Goal: Task Accomplishment & Management: Manage account settings

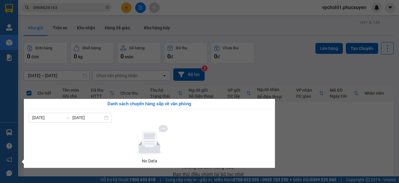
click at [342, 126] on section "Kết quả tìm kiếm ( 12 ) Bộ lọc Mã ĐH Trạng thái Món hàng Thu hộ Tổng cước Chưa …" at bounding box center [199, 91] width 399 height 183
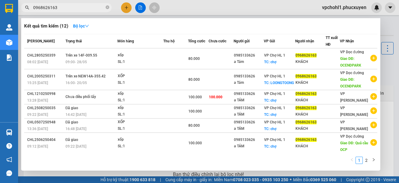
drag, startPoint x: 48, startPoint y: 8, endPoint x: 22, endPoint y: 7, distance: 25.4
click at [22, 7] on span "0968626163" at bounding box center [66, 7] width 91 height 9
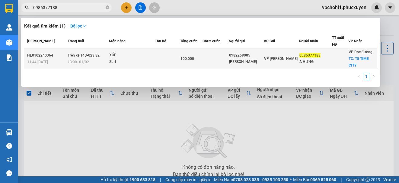
type input "0986377188"
click at [166, 54] on td at bounding box center [167, 58] width 25 height 21
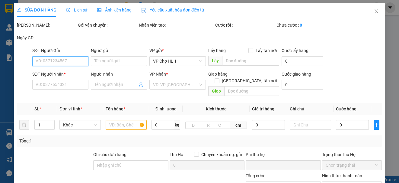
type input "0982268005"
type input "[PERSON_NAME]"
type input "0986377188"
type input "A HƯNG"
checkbox input "true"
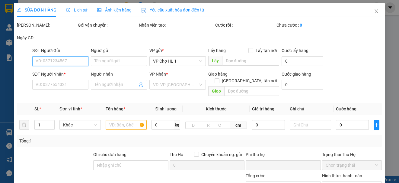
type input "T5 TIME CITY"
type input "0"
type input "100.000"
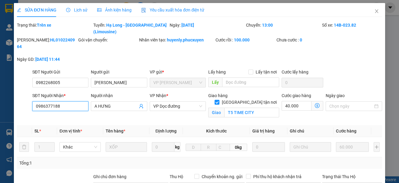
drag, startPoint x: 59, startPoint y: 99, endPoint x: 35, endPoint y: 99, distance: 23.9
click at [35, 101] on input "0986377188" at bounding box center [60, 106] width 56 height 10
click at [375, 11] on icon "close" at bounding box center [376, 11] width 3 height 4
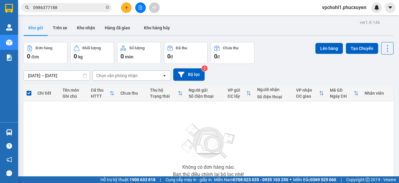
click at [74, 8] on input "0986377188" at bounding box center [68, 7] width 71 height 7
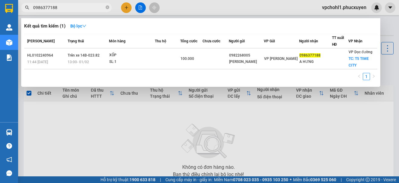
click at [126, 5] on div at bounding box center [199, 91] width 399 height 183
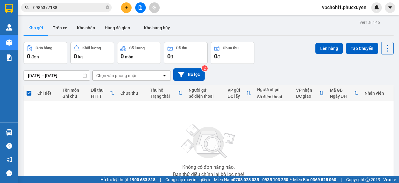
click at [126, 5] on button at bounding box center [126, 7] width 11 height 11
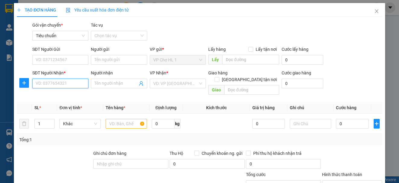
click at [56, 82] on input "SĐT Người Nhận *" at bounding box center [60, 84] width 56 height 10
paste input "0986377188"
type input "0986377188"
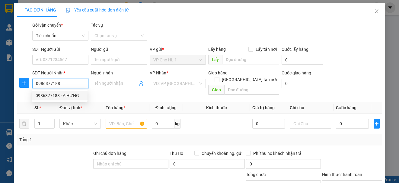
drag, startPoint x: 67, startPoint y: 92, endPoint x: 50, endPoint y: 88, distance: 17.8
click at [66, 92] on div "0986377188 - A HƯNG" at bounding box center [60, 95] width 48 height 7
type input "A HƯNG"
checkbox input "true"
type input "T5 TIME CITY"
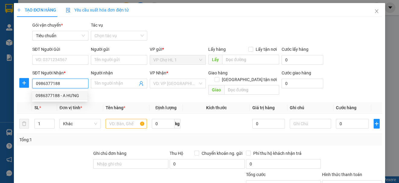
type input "40.000"
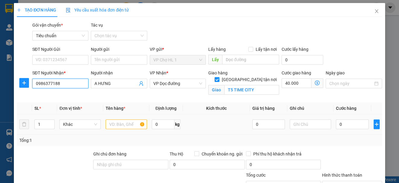
type input "0986377188"
click at [124, 126] on input "text" at bounding box center [126, 124] width 41 height 10
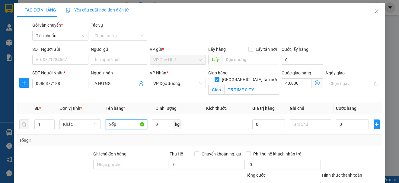
type input "xốp"
click at [339, 39] on div "Gói vận chuyển * Tiêu chuẩn Tác vụ Chọn tác vụ" at bounding box center [207, 32] width 352 height 21
click at [351, 126] on input "0" at bounding box center [352, 124] width 33 height 10
type input "6"
type input "40.006"
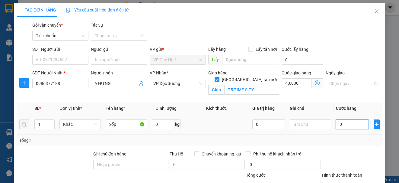
type input "40.006"
type input "60"
type input "40.060"
type input "60.000"
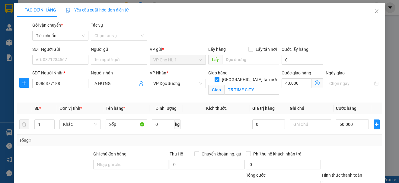
type input "100.000"
click at [344, 50] on div "SĐT Người Gửi VD: 0371234567 Người gửi Tên người gửi VP gửi * VP Chợ HL 1 Lấy h…" at bounding box center [207, 56] width 352 height 21
click at [262, 85] on input "T5 TIME CITY" at bounding box center [251, 90] width 55 height 10
click at [263, 85] on input "T5 TIME CITY" at bounding box center [251, 90] width 55 height 10
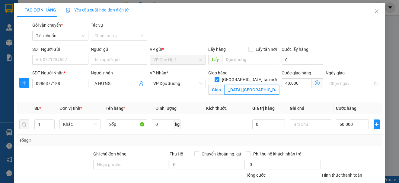
scroll to position [0, 44]
type input "T5 TIME [GEOGRAPHIC_DATA],[GEOGRAPHIC_DATA],[GEOGRAPHIC_DATA]"
click at [338, 54] on div "SĐT Người Gửi VD: 0371234567 Người gửi Tên người gửi VP gửi * VP Chợ HL 1 Lấy h…" at bounding box center [207, 56] width 352 height 21
click at [315, 82] on icon "dollar-circle" at bounding box center [317, 82] width 5 height 5
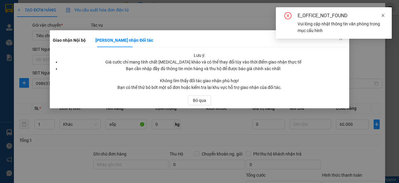
click at [382, 14] on icon "close" at bounding box center [383, 15] width 3 height 3
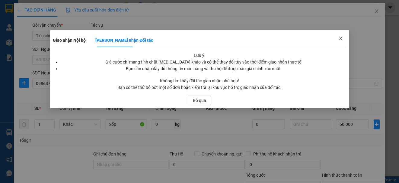
click at [342, 36] on icon "close" at bounding box center [341, 38] width 5 height 5
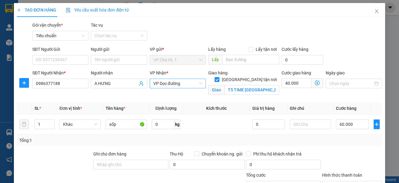
click at [186, 83] on span "VP Dọc đường" at bounding box center [177, 83] width 49 height 9
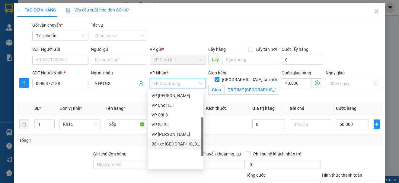
scroll to position [66, 0]
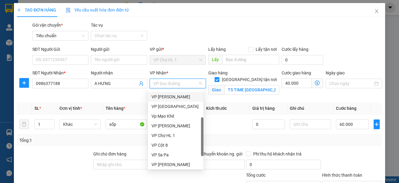
click at [177, 96] on div "VP [PERSON_NAME]" at bounding box center [176, 96] width 48 height 7
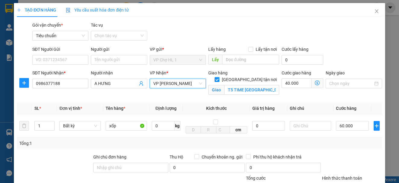
click at [315, 82] on icon "dollar-circle" at bounding box center [317, 82] width 5 height 5
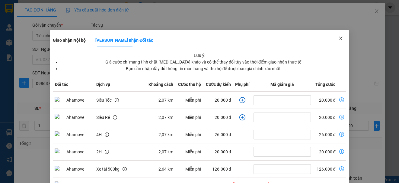
click at [339, 37] on icon "close" at bounding box center [341, 38] width 5 height 5
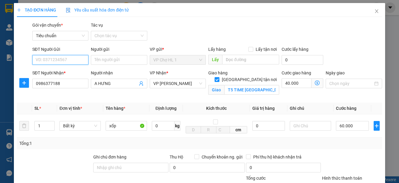
click at [74, 60] on input "SĐT Người Gửi" at bounding box center [60, 60] width 56 height 10
type input "0986377188"
drag, startPoint x: 62, startPoint y: 59, endPoint x: 33, endPoint y: 59, distance: 28.7
click at [33, 59] on input "0986377188" at bounding box center [60, 60] width 56 height 10
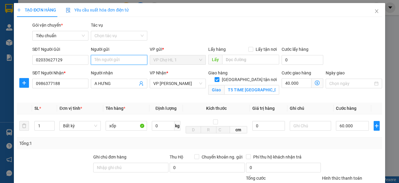
click at [117, 59] on input "Người gửi" at bounding box center [119, 60] width 56 height 10
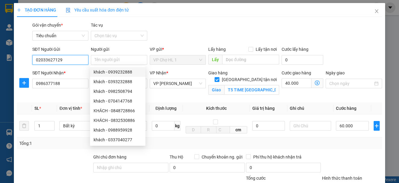
click at [63, 59] on input "02033627129" at bounding box center [60, 60] width 56 height 10
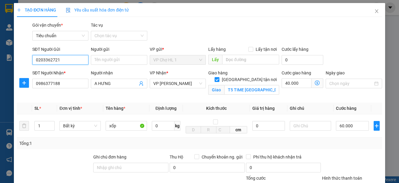
type input "02033627219"
click at [63, 70] on div "02033627219 - Thoan chả mực" at bounding box center [65, 72] width 59 height 7
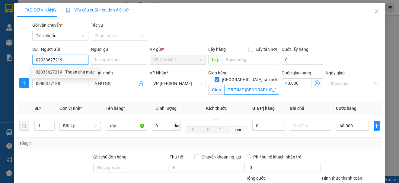
type input "Thoan chả mực"
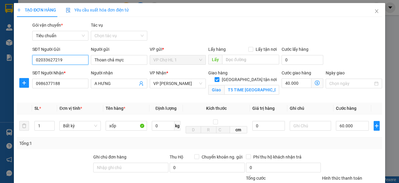
type input "02033627219"
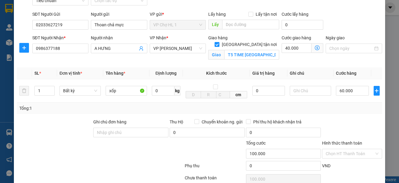
scroll to position [55, 0]
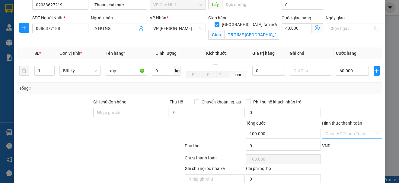
click at [336, 135] on input "Hình thức thanh toán" at bounding box center [350, 133] width 48 height 9
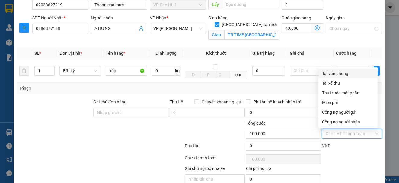
click at [332, 73] on div "Tại văn phòng" at bounding box center [348, 73] width 52 height 7
type input "0"
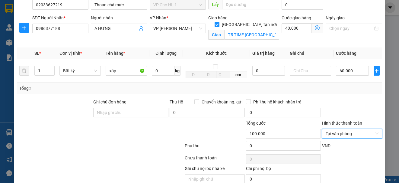
scroll to position [82, 0]
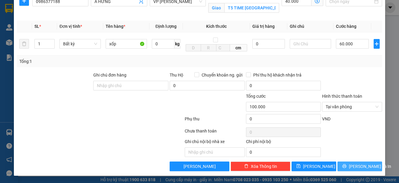
drag, startPoint x: 364, startPoint y: 164, endPoint x: 367, endPoint y: 157, distance: 7.7
click at [364, 163] on span "[PERSON_NAME] và In" at bounding box center [370, 166] width 42 height 7
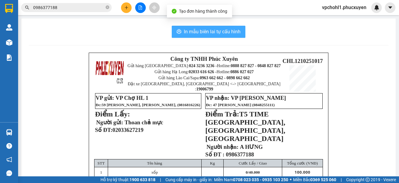
click at [220, 31] on span "In mẫu biên lai tự cấu hình" at bounding box center [212, 32] width 57 height 8
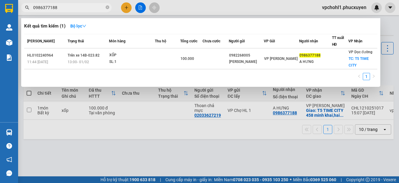
drag, startPoint x: 60, startPoint y: 8, endPoint x: 37, endPoint y: 6, distance: 23.4
click at [36, 8] on input "0986377188" at bounding box center [68, 7] width 71 height 7
type input "0"
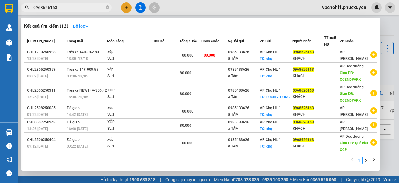
type input "0968626163"
click at [392, 62] on div at bounding box center [199, 91] width 399 height 183
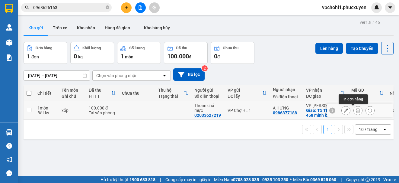
click at [356, 110] on icon at bounding box center [358, 110] width 4 height 4
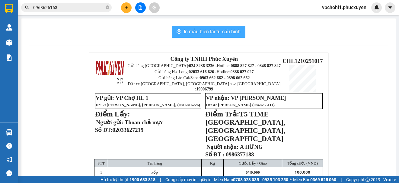
click at [199, 30] on span "In mẫu biên lai tự cấu hình" at bounding box center [212, 32] width 57 height 8
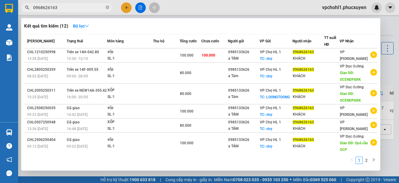
drag, startPoint x: 33, startPoint y: 9, endPoint x: 29, endPoint y: 9, distance: 3.6
click at [29, 9] on span "0968626163" at bounding box center [66, 7] width 91 height 9
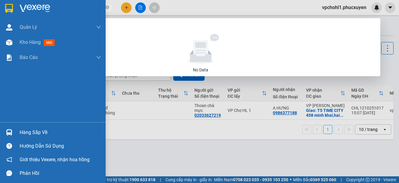
type input "0909266255"
click at [15, 132] on div "Hàng sắp về" at bounding box center [53, 132] width 106 height 14
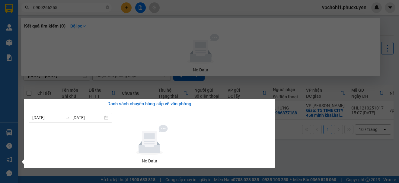
click at [301, 152] on section "Kết quả tìm kiếm ( 0 ) Bộ lọc No Data 0909266255 vpchohl1.[PERSON_NAME] lý giao…" at bounding box center [199, 91] width 399 height 183
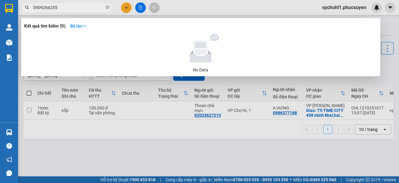
click at [151, 155] on div at bounding box center [199, 91] width 399 height 183
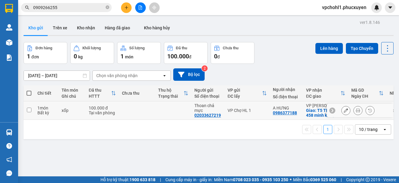
click at [344, 110] on icon at bounding box center [346, 110] width 4 height 4
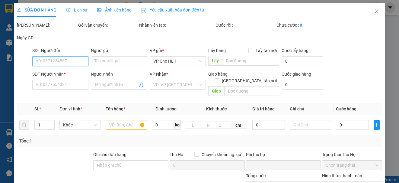
type input "02033627219"
type input "Thoan chả mực"
type input "0986377188"
type input "A HƯNG"
checkbox input "true"
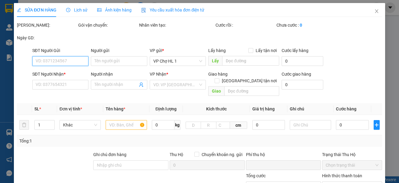
type input "T5 TIME [GEOGRAPHIC_DATA],[GEOGRAPHIC_DATA],[GEOGRAPHIC_DATA]"
type input "0"
type input "100.000"
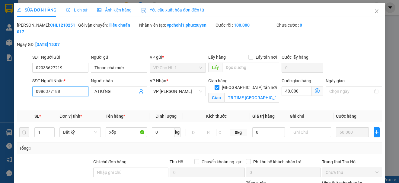
drag, startPoint x: 64, startPoint y: 91, endPoint x: 33, endPoint y: 91, distance: 31.1
click at [33, 91] on input "0986377188" at bounding box center [60, 91] width 56 height 10
click at [369, 11] on span "Close" at bounding box center [376, 11] width 17 height 17
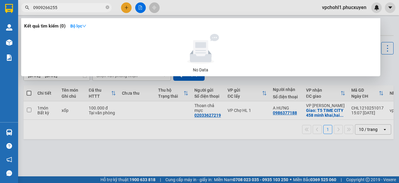
drag, startPoint x: 67, startPoint y: 10, endPoint x: 30, endPoint y: 8, distance: 37.5
click at [30, 8] on span "0909266255" at bounding box center [66, 7] width 91 height 9
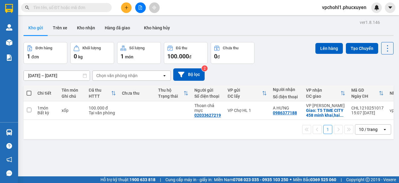
paste input "0986377188"
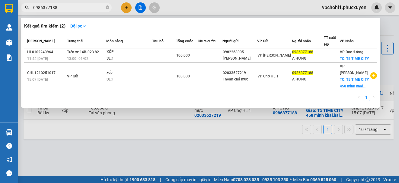
type input "0986377188"
click at [176, 160] on div at bounding box center [199, 91] width 399 height 183
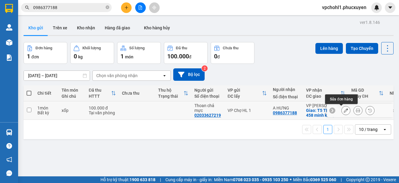
click at [344, 111] on icon at bounding box center [346, 110] width 4 height 4
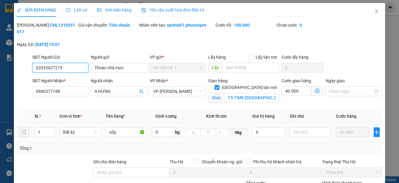
type input "02033627219"
type input "Thoan chả mực"
type input "0986377188"
type input "A HƯNG"
checkbox input "true"
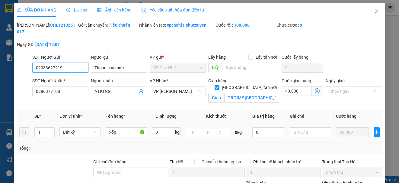
type input "T5 TIME [GEOGRAPHIC_DATA],[GEOGRAPHIC_DATA],[GEOGRAPHIC_DATA]"
type input "0"
type input "100.000"
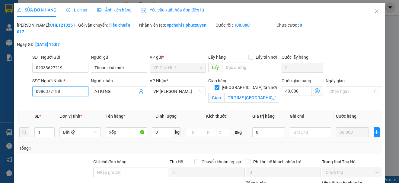
drag, startPoint x: 65, startPoint y: 91, endPoint x: 37, endPoint y: 90, distance: 28.1
click at [37, 90] on input "0986377188" at bounding box center [60, 91] width 56 height 10
type input "0"
type input "0936500028"
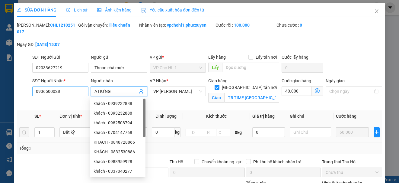
drag, startPoint x: 117, startPoint y: 90, endPoint x: 81, endPoint y: 90, distance: 36.5
click at [81, 90] on div "SĐT Người Nhận * 0936500028 Người nhận A HƯNG VP Nhận * VP [PERSON_NAME] hàng […" at bounding box center [207, 91] width 352 height 28
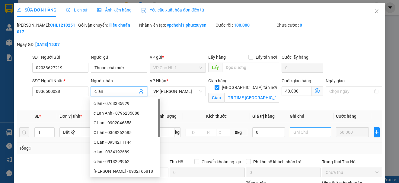
type input "c lan"
click at [304, 133] on input "text" at bounding box center [310, 132] width 41 height 10
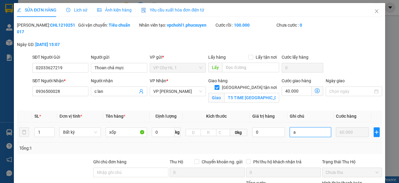
type input "a"
type input "d"
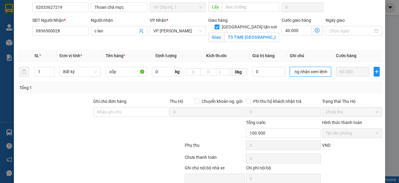
scroll to position [87, 0]
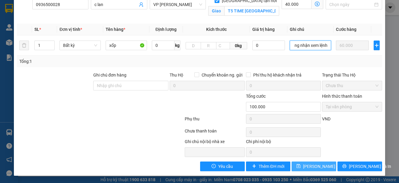
type input "đổi thông tin ng nhận xem lệnh"
click at [310, 167] on span "[PERSON_NAME] thay đổi" at bounding box center [327, 166] width 48 height 7
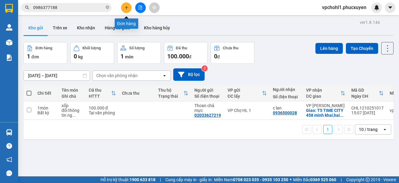
click at [127, 8] on icon "plus" at bounding box center [126, 7] width 4 height 4
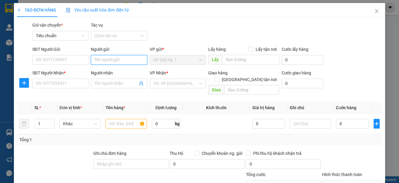
click at [107, 60] on input "Người gửi" at bounding box center [119, 60] width 56 height 10
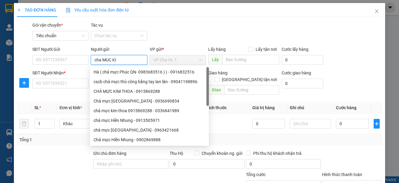
type input "cha MUC KIM"
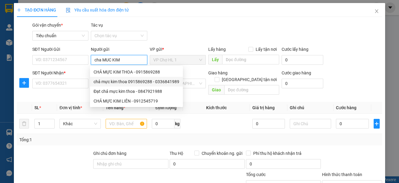
click at [126, 79] on div "chả mực kim thoa 0915869288 - 0336841989" at bounding box center [137, 81] width 86 height 7
type input "0336841989"
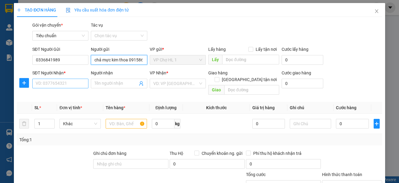
type input "chả mực kim thoa 0915869288"
click at [66, 83] on input "SĐT Người Nhận *" at bounding box center [60, 84] width 56 height 10
type input "0909266255"
click at [111, 84] on input "Người nhận" at bounding box center [116, 83] width 43 height 7
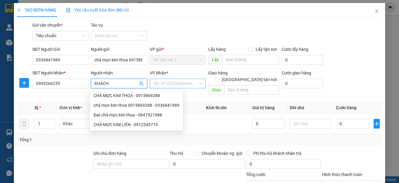
type input "KHÁCH"
click at [172, 84] on input "search" at bounding box center [175, 83] width 45 height 9
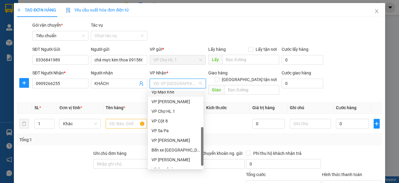
scroll to position [60, 0]
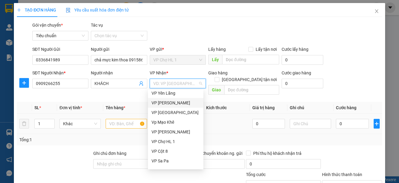
drag, startPoint x: 174, startPoint y: 103, endPoint x: 133, endPoint y: 120, distance: 44.9
click at [175, 103] on div "VP [PERSON_NAME]" at bounding box center [176, 102] width 48 height 7
click at [129, 119] on input "text" at bounding box center [126, 124] width 41 height 10
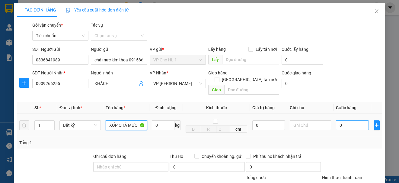
type input "XỐP CHẢ MỰC"
click at [350, 122] on input "0" at bounding box center [352, 125] width 33 height 10
type input "70"
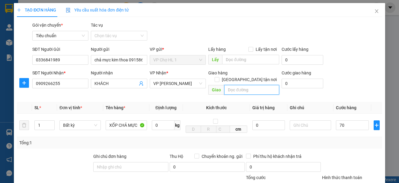
type input "70.000"
click at [239, 85] on input "text" at bounding box center [251, 90] width 55 height 10
type input "PHỐ VỌNG"
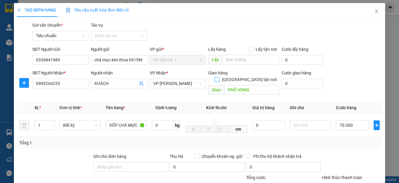
click at [219, 77] on input "[GEOGRAPHIC_DATA] tận nơi" at bounding box center [217, 79] width 4 height 4
checkbox input "true"
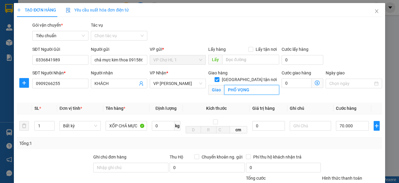
click at [254, 85] on input "PHỐ VỌNG" at bounding box center [251, 90] width 55 height 10
click at [255, 85] on input "PHỐ VỌNG" at bounding box center [251, 90] width 55 height 10
type input "PHỐ VỌNG, [GEOGRAPHIC_DATA],[GEOGRAPHIC_DATA],[GEOGRAPHIC_DATA]"
click at [358, 49] on div "SĐT Người Gửi 0336841989 Người gửi chả mực kim thoa 0915869288 VP gửi * VP Chợ …" at bounding box center [207, 56] width 352 height 21
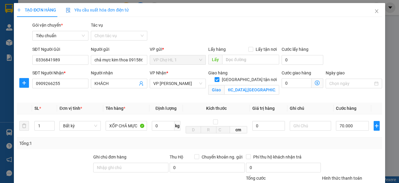
scroll to position [0, 0]
click at [315, 83] on icon "dollar-circle" at bounding box center [317, 82] width 5 height 5
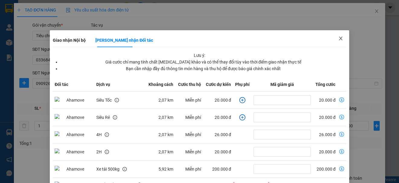
click at [339, 37] on icon "close" at bounding box center [341, 38] width 5 height 5
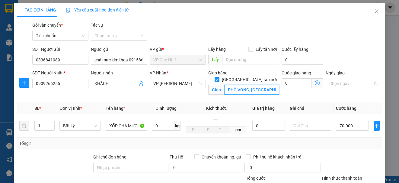
click at [225, 85] on input "PHỐ VỌNG, [GEOGRAPHIC_DATA],[GEOGRAPHIC_DATA],[GEOGRAPHIC_DATA]" at bounding box center [251, 90] width 55 height 10
drag, startPoint x: 224, startPoint y: 83, endPoint x: 269, endPoint y: 82, distance: 45.0
click at [269, 85] on input "PHỐ VỌNG, [GEOGRAPHIC_DATA],[GEOGRAPHIC_DATA],[GEOGRAPHIC_DATA]" at bounding box center [251, 90] width 55 height 10
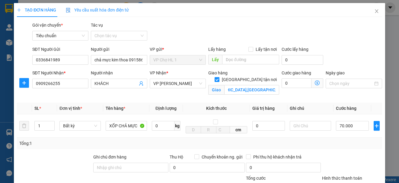
click at [219, 77] on input "[GEOGRAPHIC_DATA] tận nơi" at bounding box center [217, 79] width 4 height 4
checkbox input "false"
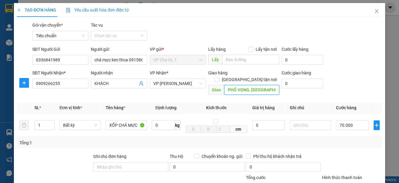
click at [242, 85] on input "PHỐ VỌNG, [GEOGRAPHIC_DATA],[GEOGRAPHIC_DATA],[GEOGRAPHIC_DATA]" at bounding box center [251, 90] width 55 height 10
click at [368, 67] on form "SĐT Người Gửi 0336841989 Người gửi chả mực kim thoa 0915869288 VP gửi * VP Chợ …" at bounding box center [199, 71] width 365 height 51
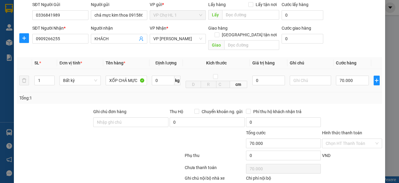
scroll to position [14, 0]
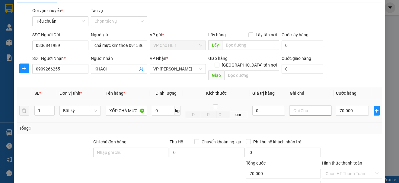
click at [319, 106] on input "text" at bounding box center [310, 111] width 41 height 10
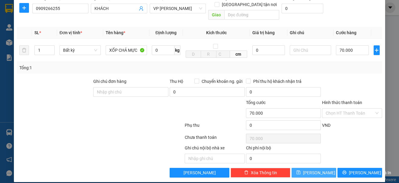
click at [319, 168] on button "[PERSON_NAME]" at bounding box center [314, 173] width 45 height 10
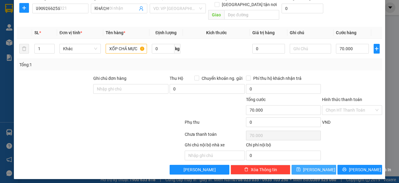
type input "0"
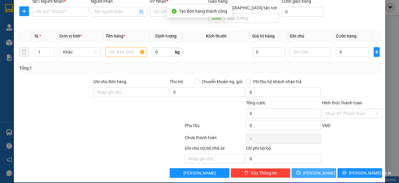
scroll to position [0, 0]
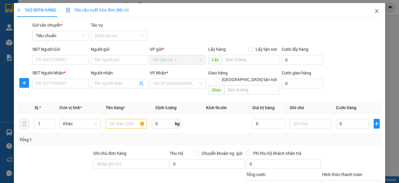
click at [375, 10] on icon "close" at bounding box center [376, 11] width 3 height 4
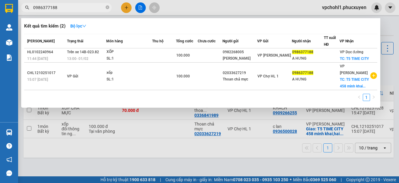
drag, startPoint x: 57, startPoint y: 9, endPoint x: 24, endPoint y: 9, distance: 32.9
click at [24, 9] on span "0986377188" at bounding box center [66, 7] width 91 height 9
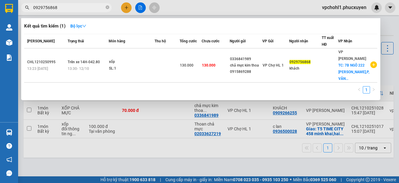
type input "0929756868"
click at [259, 164] on div at bounding box center [199, 91] width 399 height 183
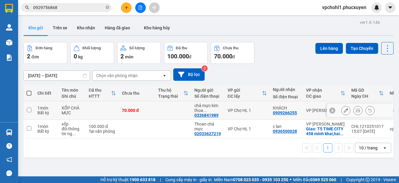
click at [28, 108] on input "checkbox" at bounding box center [29, 110] width 5 height 5
checkbox input "true"
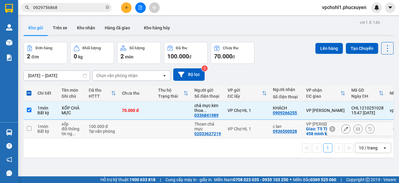
click at [27, 130] on input "checkbox" at bounding box center [29, 128] width 5 height 5
checkbox input "true"
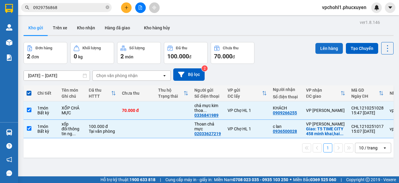
click at [328, 48] on button "Lên hàng" at bounding box center [329, 48] width 27 height 11
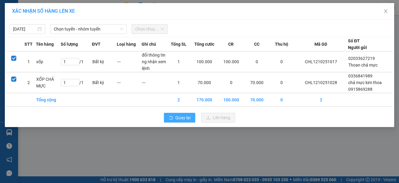
click at [182, 119] on span "Quay lại" at bounding box center [182, 117] width 15 height 7
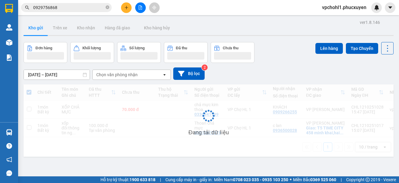
click at [183, 117] on div "Đang tải dữ liệu" at bounding box center [209, 120] width 370 height 72
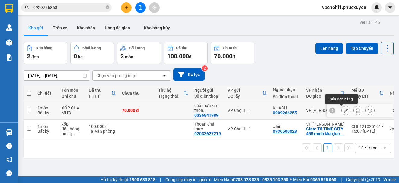
click at [344, 112] on icon at bounding box center [346, 110] width 4 height 4
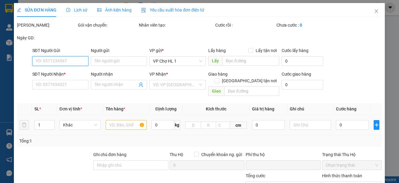
type input "0336841989"
type input "chả mực kim thoa 0915869288"
type input "0909266255"
type input "KHÁCH"
type input "0"
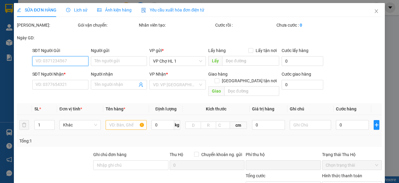
type input "70.000"
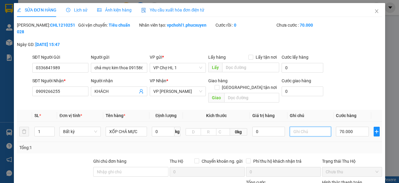
click at [294, 127] on input "text" at bounding box center [310, 132] width 41 height 10
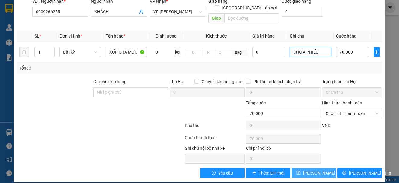
type input "CHƯA PHIẾU"
click at [313, 169] on span "[PERSON_NAME] thay đổi" at bounding box center [327, 172] width 48 height 7
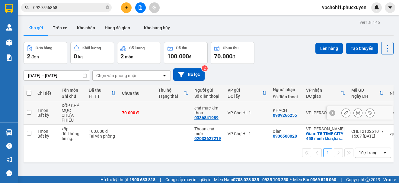
click at [27, 111] on input "checkbox" at bounding box center [29, 112] width 5 height 5
checkbox input "true"
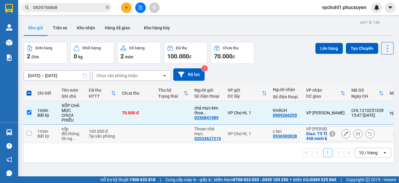
click at [29, 133] on input "checkbox" at bounding box center [29, 133] width 5 height 5
checkbox input "true"
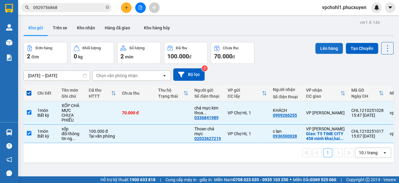
click at [327, 48] on button "Lên hàng" at bounding box center [329, 48] width 27 height 11
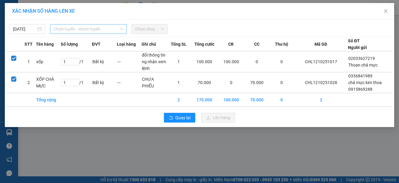
click at [76, 28] on span "Chọn tuyến - nhóm tuyến" at bounding box center [88, 28] width 69 height 9
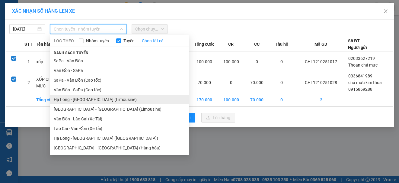
click at [85, 100] on li "Hạ Long - [GEOGRAPHIC_DATA] (Limousine)" at bounding box center [119, 100] width 139 height 10
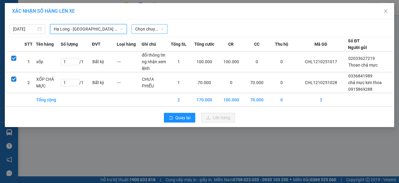
click at [141, 26] on span "Chọn chuyến" at bounding box center [149, 28] width 29 height 9
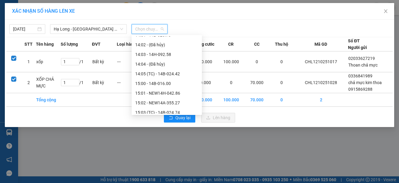
scroll to position [423, 0]
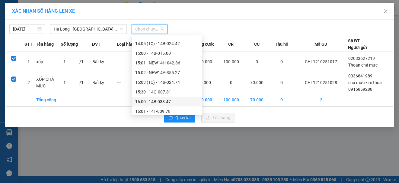
click at [159, 102] on div "16:00 - 14B-033.47" at bounding box center [166, 101] width 63 height 7
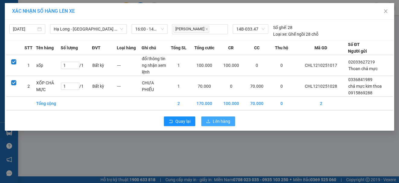
click at [220, 121] on span "Lên hàng" at bounding box center [222, 121] width 18 height 7
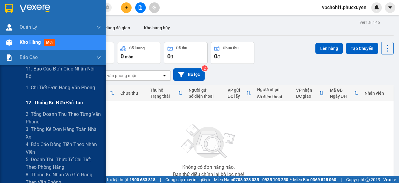
scroll to position [30, 0]
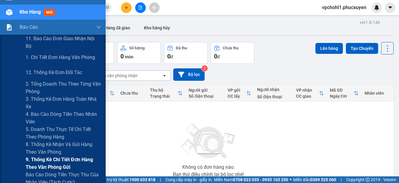
click at [49, 159] on span "9. Thống kê chi tiết đơn hàng theo văn phòng gửi" at bounding box center [63, 163] width 75 height 15
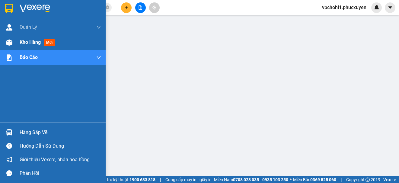
click at [21, 42] on span "Kho hàng" at bounding box center [30, 42] width 21 height 6
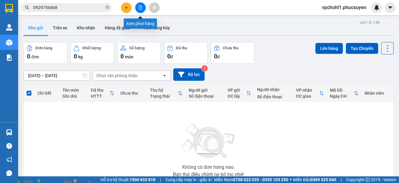
click at [140, 7] on icon "file-add" at bounding box center [140, 7] width 4 height 4
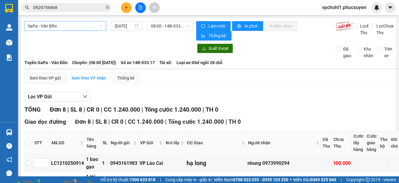
click at [81, 25] on span "SaPa - Vân Đồn" at bounding box center [65, 25] width 75 height 9
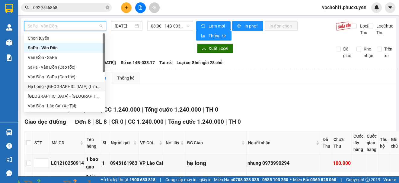
click at [61, 86] on div "Hạ Long - [GEOGRAPHIC_DATA] (Limousine)" at bounding box center [65, 86] width 74 height 7
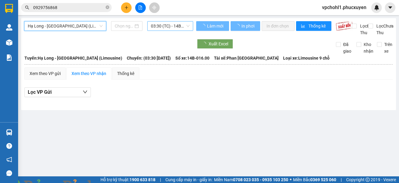
type input "[DATE]"
click at [166, 23] on span "03:30 (TC) - 14B-016.00" at bounding box center [170, 25] width 39 height 9
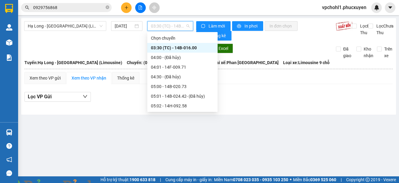
scroll to position [60, 0]
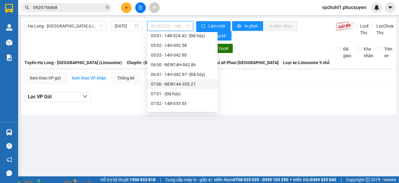
click at [172, 85] on div "07:00 - NEW14A-355.27" at bounding box center [182, 84] width 63 height 7
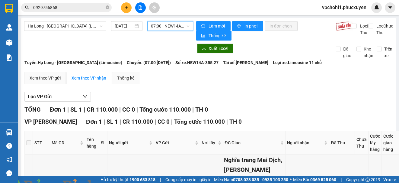
click at [172, 24] on span "07:00 - NEW14A-355.27" at bounding box center [170, 25] width 39 height 9
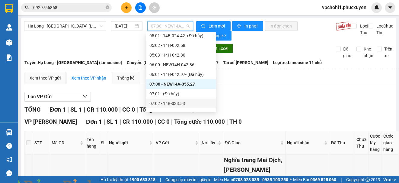
click at [178, 105] on div "07:02 - 14B-033.53" at bounding box center [180, 103] width 63 height 7
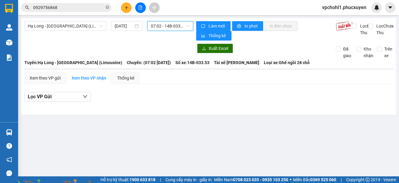
click at [175, 25] on span "07:02 - 14B-033.53" at bounding box center [170, 25] width 39 height 9
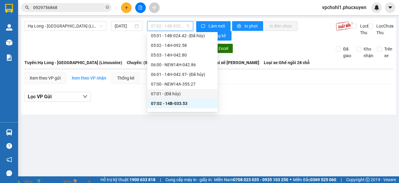
scroll to position [91, 0]
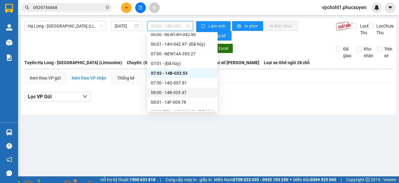
click at [175, 93] on div "08:00 - 14B-033.47" at bounding box center [182, 92] width 63 height 7
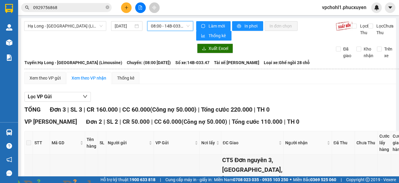
click at [175, 24] on span "08:00 - 14B-033.47" at bounding box center [170, 25] width 39 height 9
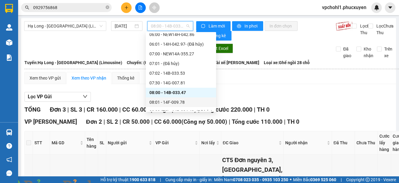
click at [185, 104] on div "08:01 - 14F-009.78" at bounding box center [180, 102] width 63 height 7
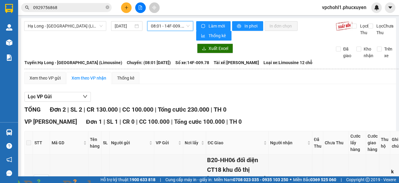
click at [170, 22] on span "08:01 - 14F-009.78" at bounding box center [170, 25] width 39 height 9
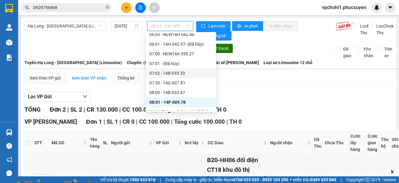
scroll to position [121, 0]
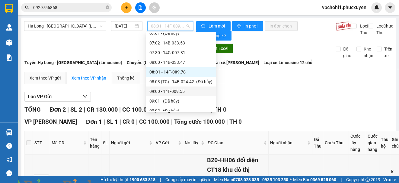
click at [177, 91] on div "09:00 - 14F-009.55" at bounding box center [180, 91] width 63 height 7
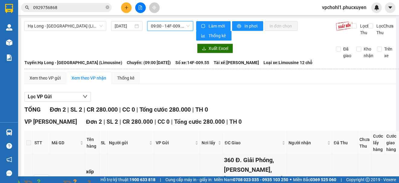
click at [182, 26] on span "09:00 - 14F-009.55" at bounding box center [170, 25] width 39 height 9
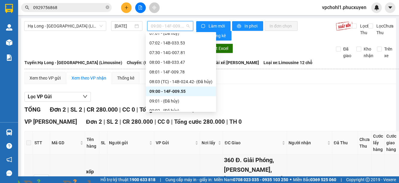
scroll to position [151, 0]
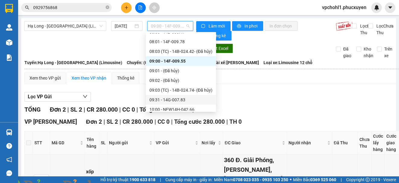
click at [180, 99] on div "09:31 - 14G-007.83" at bounding box center [180, 99] width 63 height 7
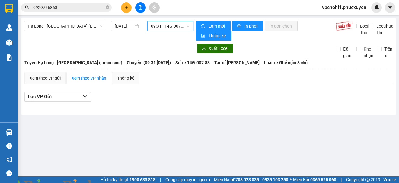
click at [170, 23] on span "09:31 - 14G-007.83" at bounding box center [170, 25] width 39 height 9
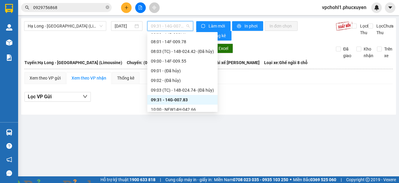
scroll to position [211, 0]
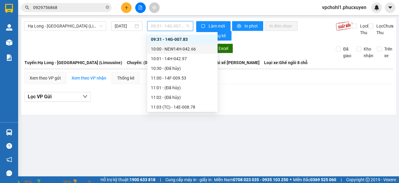
click at [192, 48] on div "10:00 - NEW14H-042.66" at bounding box center [182, 49] width 63 height 7
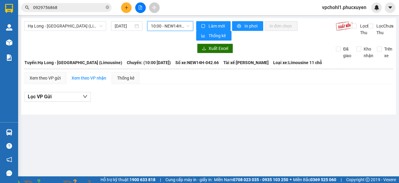
click at [182, 25] on span "10:00 - NEW14H-042.66" at bounding box center [170, 25] width 39 height 9
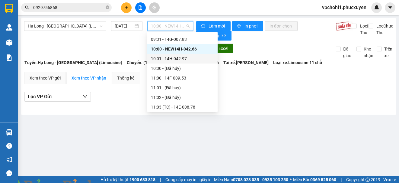
click at [184, 59] on div "10:01 - 14H-042.97" at bounding box center [182, 58] width 63 height 7
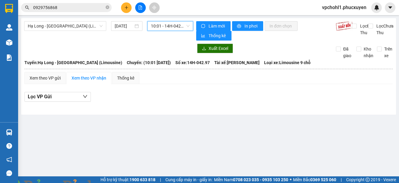
click at [180, 27] on span "10:01 - 14H-042.97" at bounding box center [170, 25] width 39 height 9
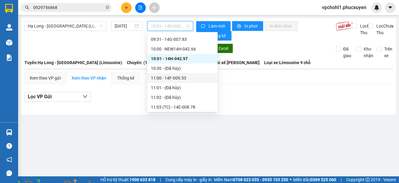
click at [183, 78] on div "11:00 - 14F-009.53" at bounding box center [182, 78] width 63 height 7
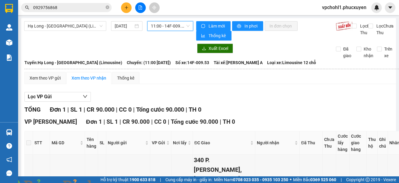
click at [175, 24] on span "11:00 - 14F-009.53" at bounding box center [170, 25] width 39 height 9
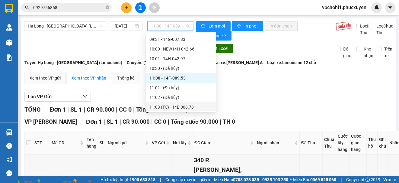
click at [177, 107] on div "11:03 (TC) - 14E-008.78" at bounding box center [180, 107] width 63 height 7
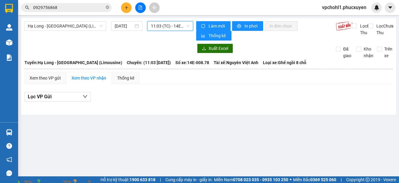
click at [178, 26] on span "11:03 (TC) - 14E-008.78" at bounding box center [170, 25] width 39 height 9
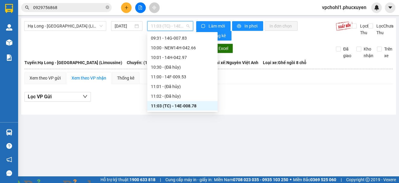
scroll to position [243, 0]
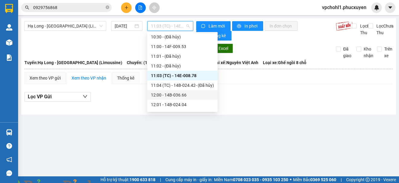
click at [183, 96] on div "12:00 - 14B-036.66" at bounding box center [182, 94] width 63 height 7
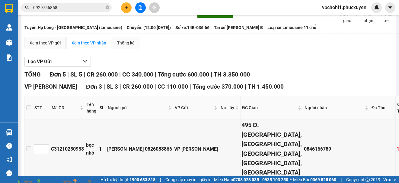
scroll to position [5, 0]
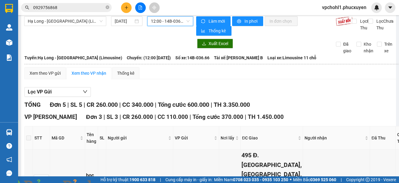
click at [178, 21] on span "12:00 - 14B-036.66" at bounding box center [170, 21] width 39 height 9
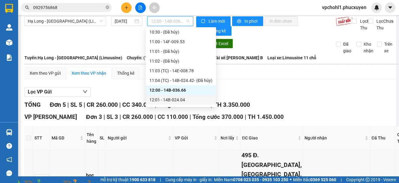
click at [180, 99] on div "12:01 - 14B-024.04" at bounding box center [180, 99] width 63 height 7
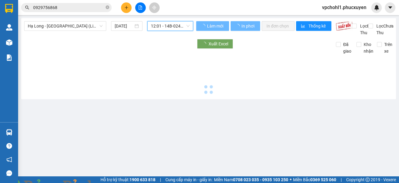
scroll to position [0, 0]
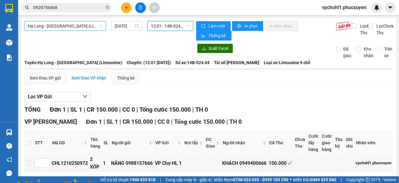
click at [77, 24] on span "Hạ Long - [GEOGRAPHIC_DATA] (Limousine)" at bounding box center [65, 25] width 75 height 9
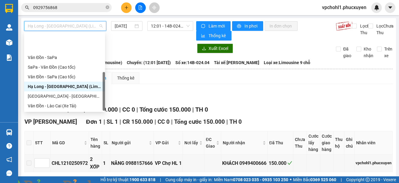
scroll to position [29, 0]
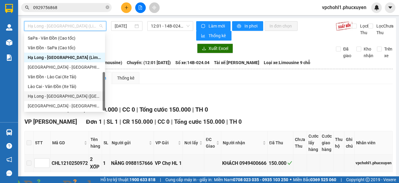
click at [78, 97] on div "Hạ Long - [GEOGRAPHIC_DATA] ([GEOGRAPHIC_DATA])" at bounding box center [65, 96] width 74 height 7
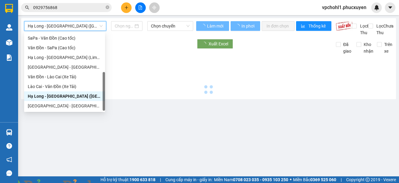
type input "[DATE]"
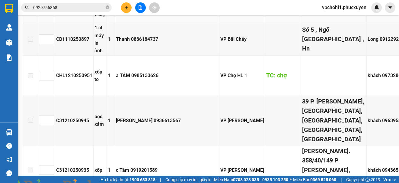
scroll to position [513, 0]
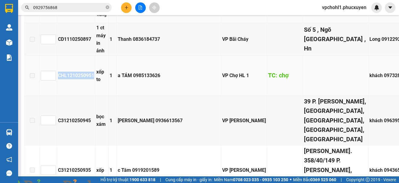
copy div "CHL1210250951"
drag, startPoint x: 51, startPoint y: 133, endPoint x: 88, endPoint y: 136, distance: 37.2
click at [88, 96] on td "CHL1210250951" at bounding box center [76, 76] width 38 height 40
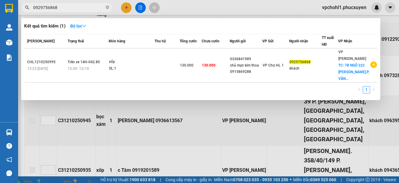
drag, startPoint x: 61, startPoint y: 7, endPoint x: 22, endPoint y: 5, distance: 39.0
click at [22, 5] on span "0929756868" at bounding box center [66, 7] width 91 height 9
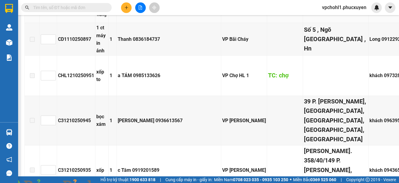
paste input "CHL1210250951"
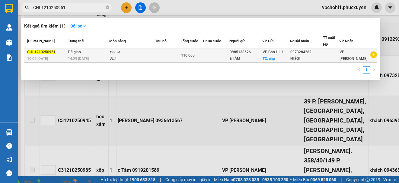
type input "CHL1210250951"
click at [189, 56] on span "110.000" at bounding box center [188, 55] width 14 height 4
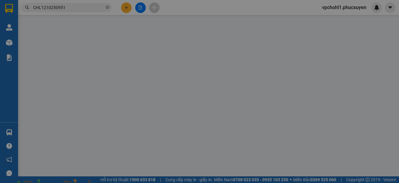
click at [111, 182] on img at bounding box center [110, 187] width 4 height 4
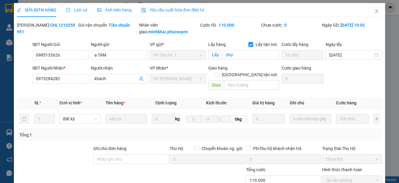
type input "0985133626"
type input "a TÁM"
checkbox input "true"
type input "chợ"
type input "10.000"
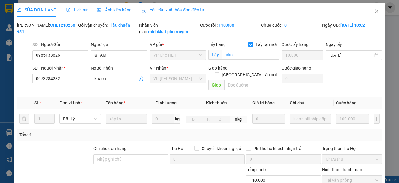
type input "0973284282"
type input "khách"
type input "0"
type input "110.000"
click at [374, 10] on icon "close" at bounding box center [376, 11] width 5 height 5
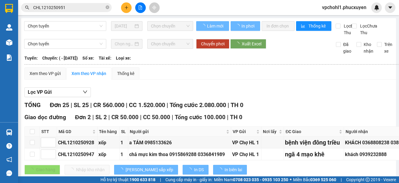
click at [87, 9] on input "CHL1210250951" at bounding box center [68, 7] width 71 height 7
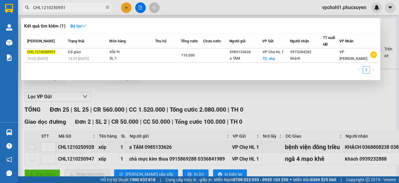
click at [285, 97] on div at bounding box center [199, 91] width 399 height 183
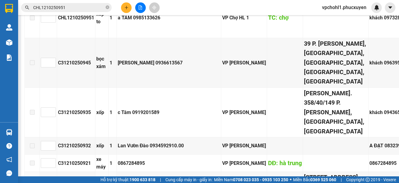
scroll to position [420, 0]
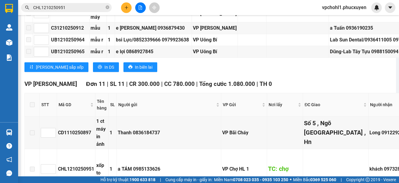
click at [140, 6] on icon "file-add" at bounding box center [140, 7] width 3 height 4
click at [138, 6] on icon "file-add" at bounding box center [140, 7] width 4 height 4
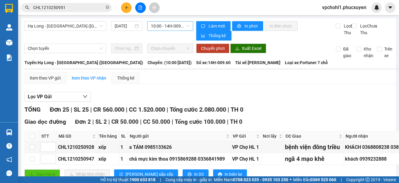
click at [161, 24] on span "10:00 - 14H-009.60" at bounding box center [170, 25] width 39 height 9
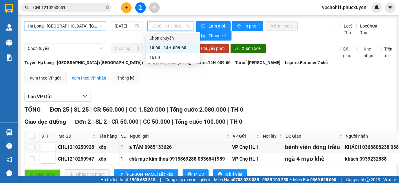
click at [81, 26] on span "Hạ Long - [GEOGRAPHIC_DATA] ([GEOGRAPHIC_DATA])" at bounding box center [65, 25] width 75 height 9
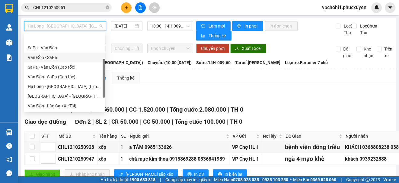
scroll to position [19, 0]
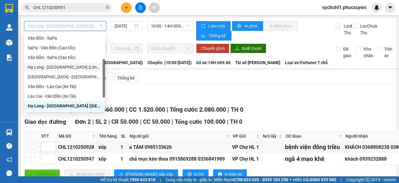
click at [68, 67] on div "Hạ Long - [GEOGRAPHIC_DATA] (Limousine)" at bounding box center [65, 67] width 74 height 7
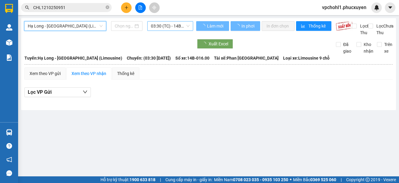
type input "[DATE]"
click at [164, 27] on span "03:30 (TC) - 14B-016.00" at bounding box center [170, 25] width 39 height 9
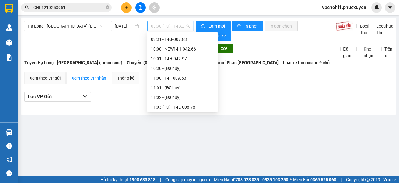
scroll to position [242, 0]
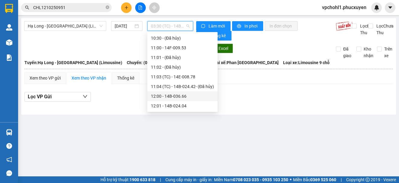
click at [175, 95] on div "12:00 - 14B-036.66" at bounding box center [182, 96] width 63 height 7
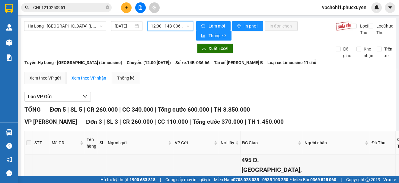
click at [174, 24] on span "12:00 - 14B-036.66" at bounding box center [170, 25] width 39 height 9
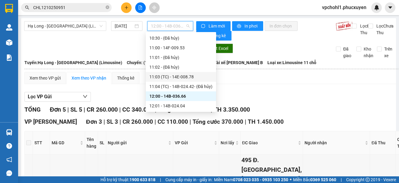
scroll to position [272, 0]
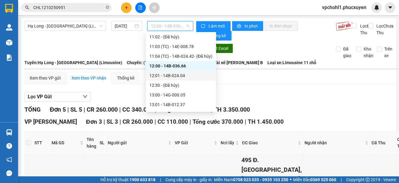
click at [174, 72] on div "12:01 - 14B-024.04" at bounding box center [180, 75] width 63 height 7
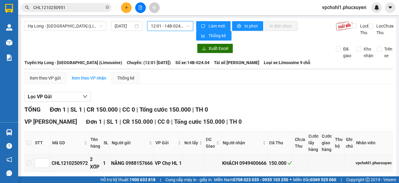
click at [175, 25] on span "12:01 - 14B-024.04" at bounding box center [170, 25] width 39 height 9
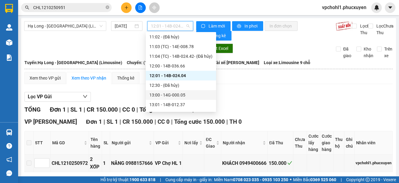
click at [174, 95] on div "13:00 - 14G-000.05" at bounding box center [180, 94] width 63 height 7
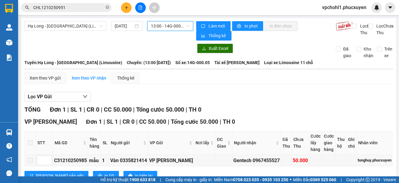
click at [172, 25] on span "13:00 - 14G-000.05" at bounding box center [170, 25] width 39 height 9
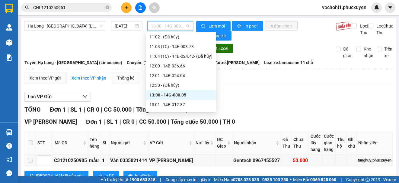
scroll to position [302, 0]
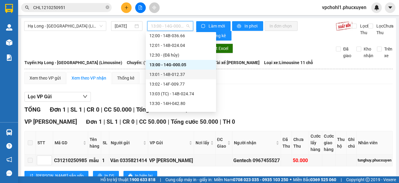
click at [175, 75] on div "13:01 - 14B-012.37" at bounding box center [180, 74] width 63 height 7
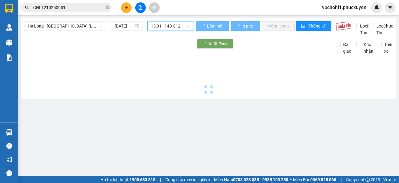
click at [177, 25] on span "13:01 - 14B-012.37" at bounding box center [170, 25] width 39 height 9
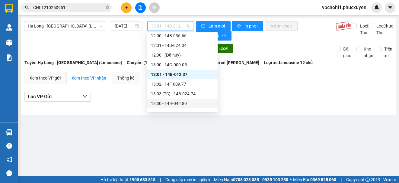
click at [177, 105] on div "13:30 - 14H-042.80" at bounding box center [182, 103] width 63 height 7
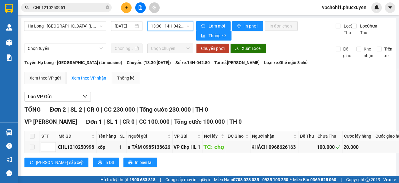
click at [172, 24] on span "13:30 - 14H-042.80" at bounding box center [170, 25] width 39 height 9
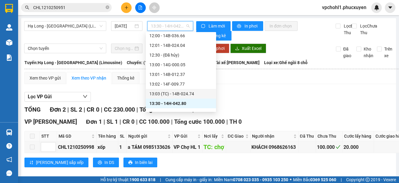
scroll to position [332, 0]
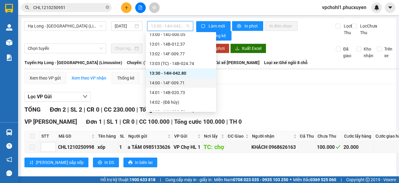
click at [181, 83] on div "14:00 - 14F-009.71" at bounding box center [180, 82] width 63 height 7
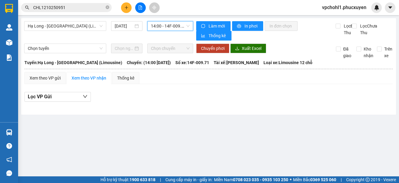
click at [166, 27] on span "14:00 - 14F-009.71" at bounding box center [170, 25] width 39 height 9
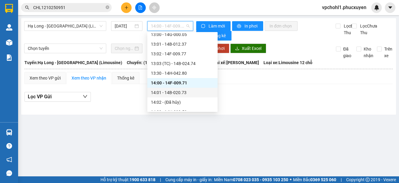
click at [184, 93] on div "14:01 - 14B-020.73" at bounding box center [182, 92] width 63 height 7
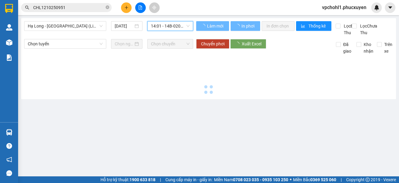
click at [172, 25] on span "14:01 - 14B-020.73" at bounding box center [170, 25] width 39 height 9
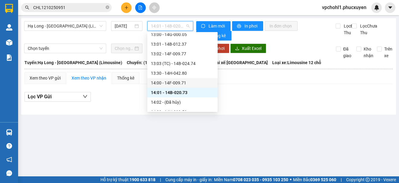
scroll to position [362, 0]
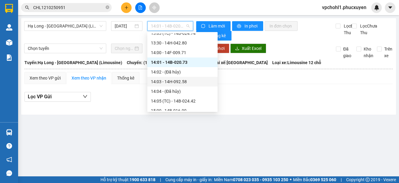
click at [184, 83] on div "14:03 - 14H-092.58" at bounding box center [182, 81] width 63 height 7
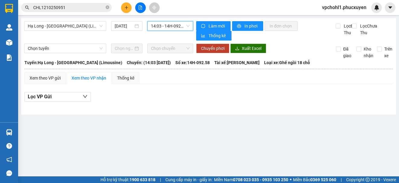
click at [176, 27] on span "14:03 - 14H-092.58" at bounding box center [170, 25] width 39 height 9
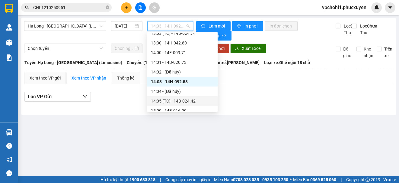
click at [184, 102] on div "14:05 (TC) - 14B-024.42" at bounding box center [182, 101] width 63 height 7
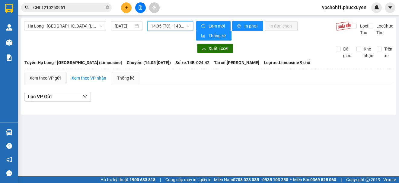
click at [179, 26] on span "14:05 (TC) - 14B-024.42" at bounding box center [170, 25] width 39 height 9
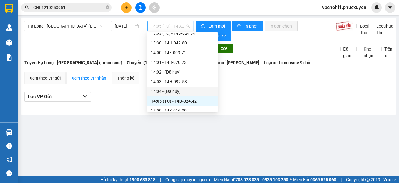
scroll to position [423, 0]
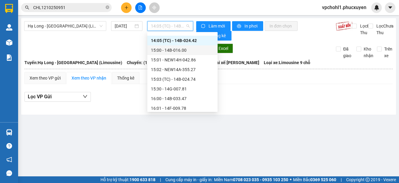
click at [170, 48] on div "15:00 - 14B-016.00" at bounding box center [182, 50] width 63 height 7
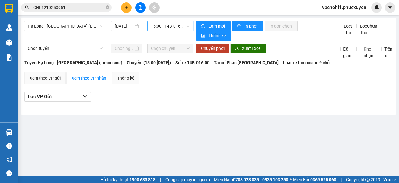
click at [168, 24] on span "15:00 - 14B-016.00" at bounding box center [170, 25] width 39 height 9
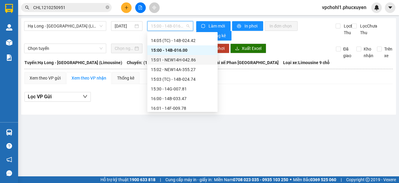
click at [179, 59] on div "15:01 - NEW14H-042.86" at bounding box center [182, 59] width 63 height 7
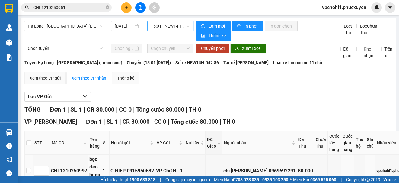
scroll to position [49, 0]
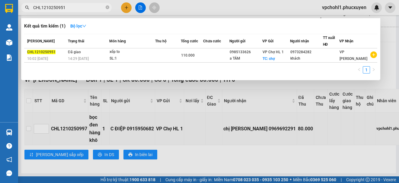
drag, startPoint x: 63, startPoint y: 7, endPoint x: 33, endPoint y: 8, distance: 29.6
click at [33, 8] on input "CHL1210250951" at bounding box center [68, 7] width 71 height 7
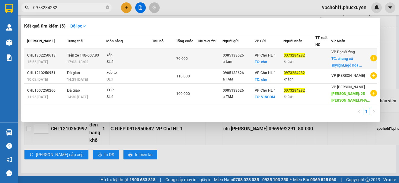
type input "0973284282"
click at [76, 64] on span "17:03 [DATE]" at bounding box center [77, 62] width 21 height 4
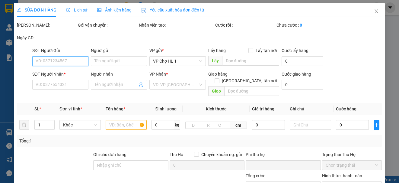
type input "0985133626"
type input "a tám"
checkbox input "true"
type input "chợ"
type input "0973284282"
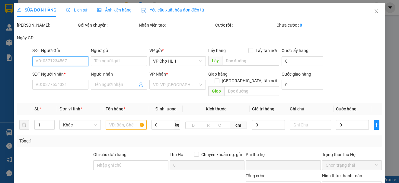
type input "khách"
checkbox input "true"
type input "chung cư skylight,ngõ hòa bình 6,minh khai,[GEOGRAPHIC_DATA],[GEOGRAPHIC_DATA]"
type input "0"
type input "70.000"
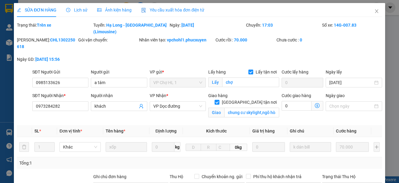
click at [80, 9] on span "Lịch sử" at bounding box center [76, 10] width 21 height 5
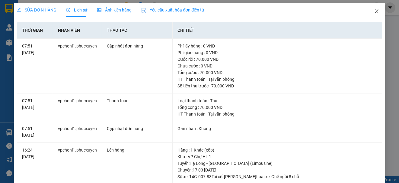
click at [374, 10] on icon "close" at bounding box center [376, 11] width 5 height 5
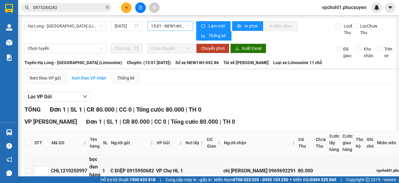
click at [166, 25] on span "15:01 - NEW14H-042.86" at bounding box center [170, 25] width 39 height 9
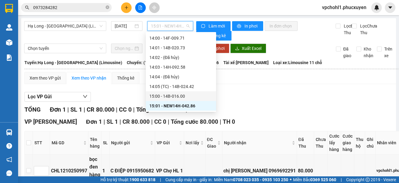
scroll to position [407, 0]
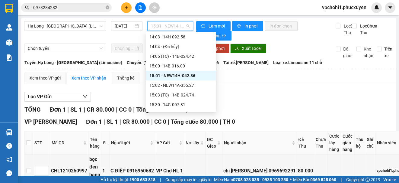
click at [178, 75] on div "15:01 - NEW14H-042.86" at bounding box center [180, 75] width 63 height 7
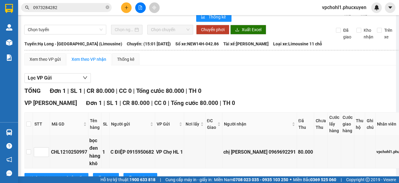
scroll to position [0, 0]
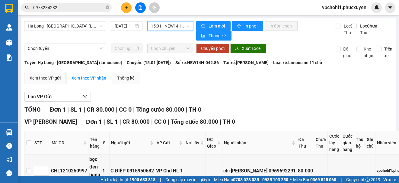
click at [171, 25] on span "15:01 - NEW14H-042.86" at bounding box center [170, 25] width 39 height 9
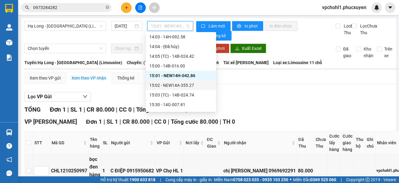
click at [168, 83] on div "15:02 - NEW14A-355.27" at bounding box center [180, 85] width 63 height 7
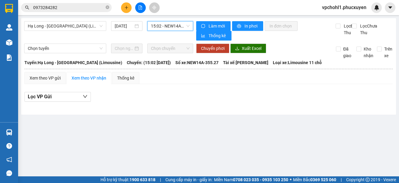
click at [181, 24] on span "15:02 - NEW14A-355.27" at bounding box center [170, 25] width 39 height 9
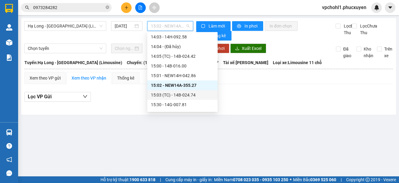
click at [186, 95] on div "15:03 (TC) - 14B-024.74" at bounding box center [182, 94] width 63 height 7
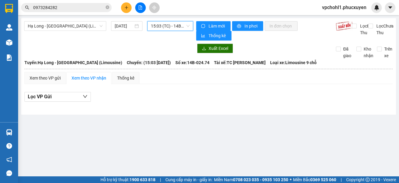
click at [170, 27] on span "15:03 (TC) - 14B-024.74" at bounding box center [170, 25] width 39 height 9
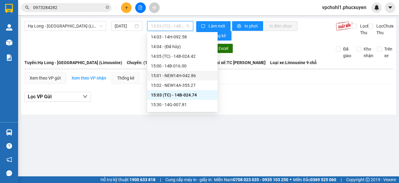
click at [178, 75] on div "15:01 - NEW14H-042.86" at bounding box center [182, 75] width 63 height 7
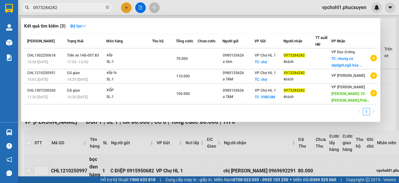
drag, startPoint x: 61, startPoint y: 8, endPoint x: 31, endPoint y: 8, distance: 29.9
click at [31, 8] on span "0973284282" at bounding box center [66, 7] width 91 height 9
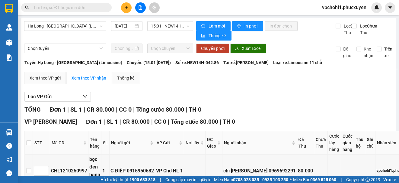
click at [74, 5] on input "text" at bounding box center [68, 7] width 71 height 7
click at [56, 7] on input "text" at bounding box center [68, 7] width 71 height 7
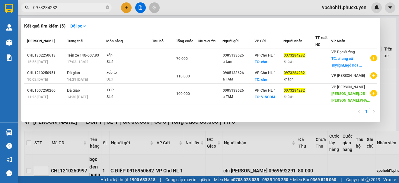
type input "0973284282"
click at [61, 162] on div at bounding box center [199, 91] width 399 height 183
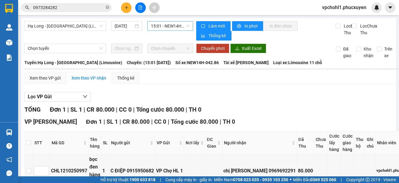
click at [166, 28] on span "15:01 - NEW14H-042.86" at bounding box center [170, 25] width 39 height 9
click at [171, 28] on span "15:01 - NEW14H-042.86" at bounding box center [170, 25] width 39 height 9
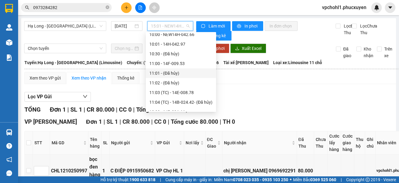
scroll to position [196, 0]
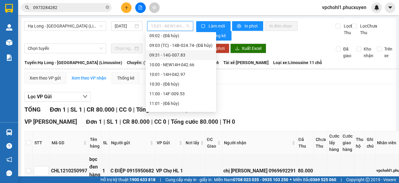
click at [178, 57] on div "09:31 - 14G-007.83" at bounding box center [180, 55] width 63 height 7
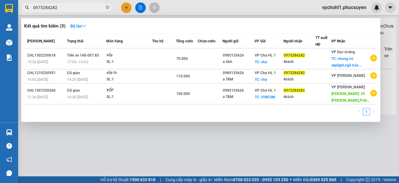
drag, startPoint x: 63, startPoint y: 8, endPoint x: 31, endPoint y: 8, distance: 32.6
click at [31, 8] on span "0973284282" at bounding box center [66, 7] width 91 height 9
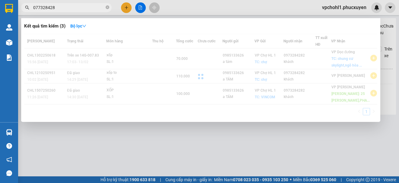
type input "0773284282"
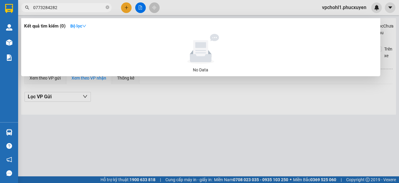
drag, startPoint x: 63, startPoint y: 8, endPoint x: 32, endPoint y: 8, distance: 31.4
click at [32, 8] on span "0773284282" at bounding box center [66, 7] width 91 height 9
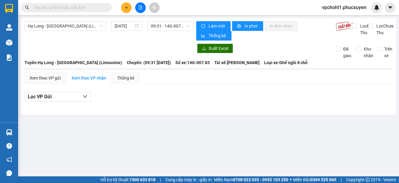
click at [84, 7] on input "text" at bounding box center [68, 7] width 71 height 7
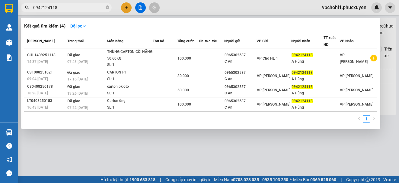
type input "0942124118"
click at [140, 5] on div at bounding box center [199, 91] width 399 height 183
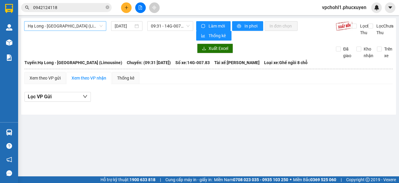
click at [85, 26] on span "Hạ Long - [GEOGRAPHIC_DATA] (Limousine)" at bounding box center [65, 25] width 75 height 9
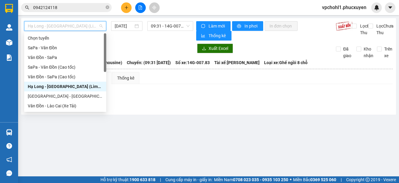
click at [95, 26] on span "Hạ Long - [GEOGRAPHIC_DATA] (Limousine)" at bounding box center [65, 25] width 75 height 9
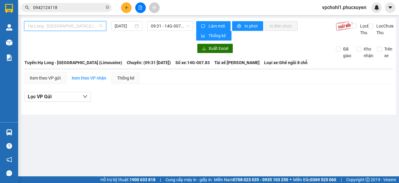
click at [84, 27] on span "Hạ Long - [GEOGRAPHIC_DATA] (Limousine)" at bounding box center [65, 25] width 75 height 9
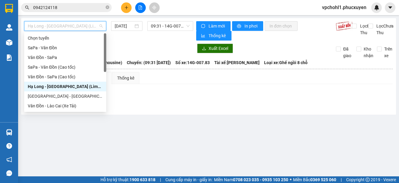
scroll to position [29, 0]
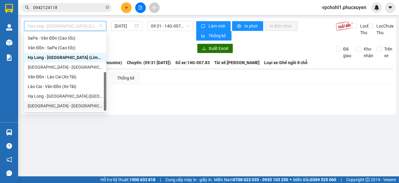
click at [78, 95] on div "Hạ Long - [GEOGRAPHIC_DATA] ([GEOGRAPHIC_DATA])" at bounding box center [65, 96] width 75 height 7
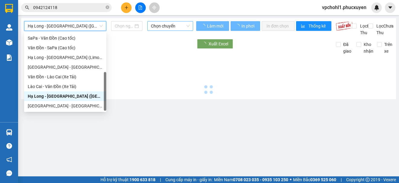
type input "[DATE]"
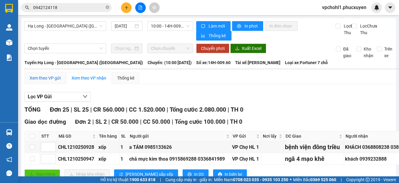
click at [53, 81] on div "Xem theo VP gửi" at bounding box center [45, 78] width 31 height 7
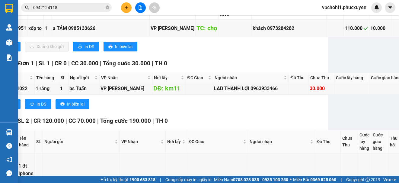
scroll to position [664, 60]
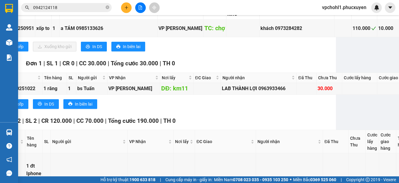
click at [127, 4] on button at bounding box center [126, 7] width 11 height 11
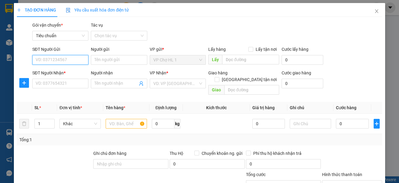
click at [62, 59] on input "SĐT Người Gửi" at bounding box center [60, 60] width 56 height 10
type input "626"
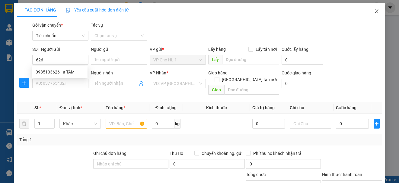
click at [374, 11] on icon "close" at bounding box center [376, 11] width 5 height 5
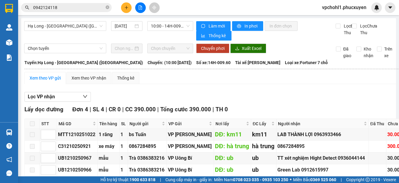
click at [127, 6] on icon "plus" at bounding box center [126, 7] width 4 height 4
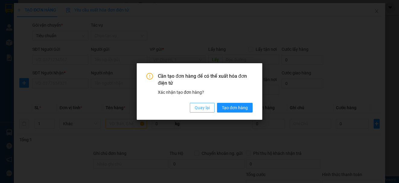
drag, startPoint x: 203, startPoint y: 109, endPoint x: 98, endPoint y: 105, distance: 105.1
click at [203, 108] on span "Quay lại" at bounding box center [202, 107] width 15 height 7
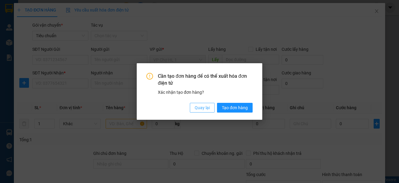
click at [203, 107] on span "Quay lại" at bounding box center [202, 107] width 15 height 7
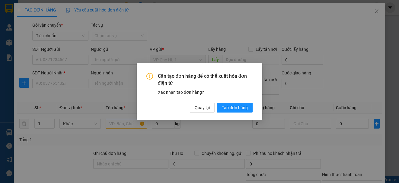
click at [203, 107] on div "Cần tạo đơn hàng để có thể xuất hóa đơn điện tử Xác nhận tạo đơn hàng? Quay lại…" at bounding box center [199, 91] width 399 height 183
click at [202, 107] on div "Cần tạo đơn hàng để có thể xuất hóa đơn điện tử Xác nhận tạo đơn hàng? Quay lại…" at bounding box center [199, 91] width 399 height 183
click at [201, 108] on span "Quay lại" at bounding box center [202, 107] width 15 height 7
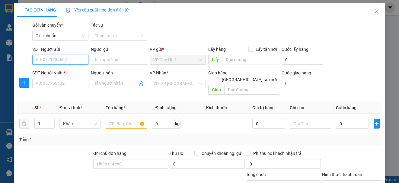
click at [69, 58] on input "SĐT Người Gửi" at bounding box center [60, 60] width 56 height 10
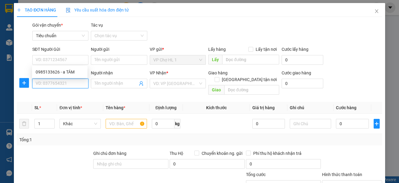
click at [67, 83] on input "SĐT Người Nhận *" at bounding box center [60, 84] width 56 height 10
type input "0942124118"
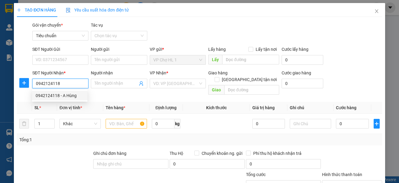
click at [62, 99] on div "0942124118 - A Hùng" at bounding box center [60, 96] width 56 height 10
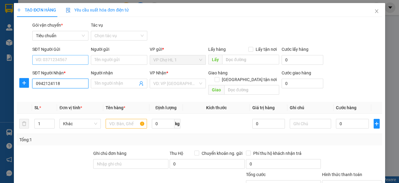
type input "A Hùng"
type input "0942124118"
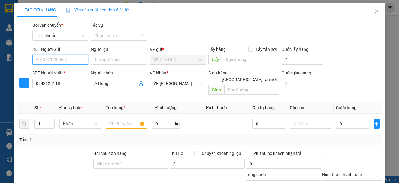
click at [62, 58] on input "SĐT Người Gửi" at bounding box center [60, 60] width 56 height 10
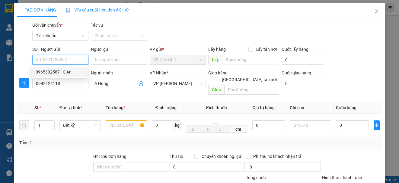
click at [63, 72] on div "0965302587 - C An" at bounding box center [60, 72] width 48 height 7
type input "0965302587"
type input "C An"
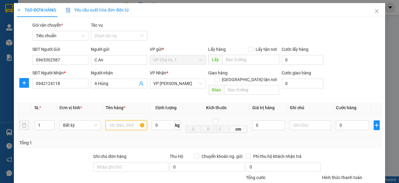
click at [127, 120] on input "text" at bounding box center [126, 125] width 41 height 10
type input "2 THÙNG CARTON BÓNG ĐIỆN"
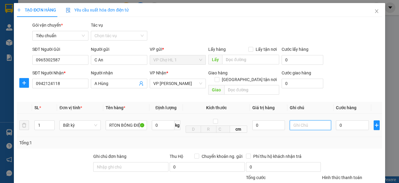
click at [297, 120] on input "text" at bounding box center [310, 125] width 41 height 10
type input "HÀNG DỄ VỠ NHẸ TAY KHÔNG ĐÈ"
click at [353, 70] on div "SĐT Người Nhận * 0942124118 Người nhận A Hùng VP Nhận * VP [PERSON_NAME] Giao h…" at bounding box center [207, 83] width 352 height 28
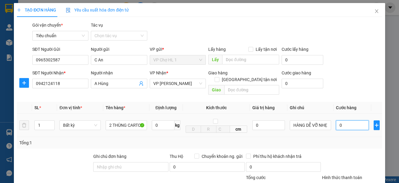
click at [352, 120] on input "0" at bounding box center [352, 125] width 33 height 10
type input "1"
type input "16"
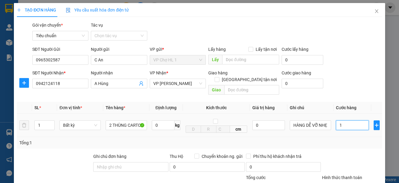
type input "16"
type input "160"
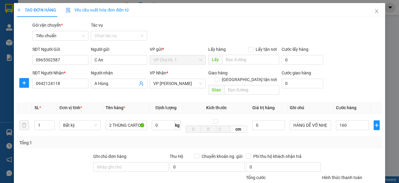
type input "160.000"
click at [356, 63] on div "SĐT Người Gửi 0965302587 Người gửi C An VP gửi * VP Chợ HL 1 Lấy hàng Lấy tận n…" at bounding box center [207, 56] width 352 height 21
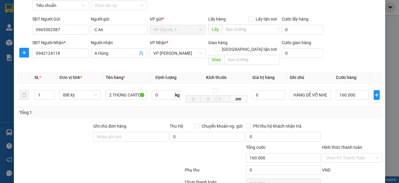
scroll to position [60, 0]
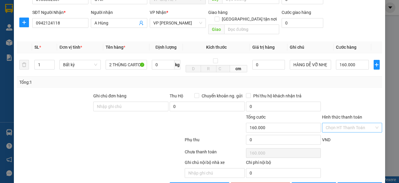
click at [351, 123] on input "Hình thức thanh toán" at bounding box center [350, 127] width 48 height 9
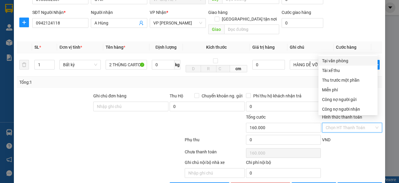
click at [339, 60] on div "Tại văn phòng" at bounding box center [348, 60] width 52 height 7
type input "0"
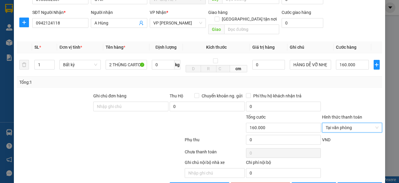
scroll to position [75, 0]
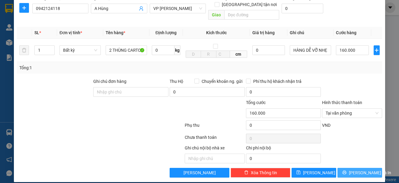
click at [357, 169] on span "[PERSON_NAME] và In" at bounding box center [370, 172] width 42 height 7
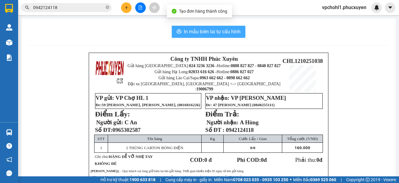
click at [199, 33] on span "In mẫu biên lai tự cấu hình" at bounding box center [212, 32] width 57 height 8
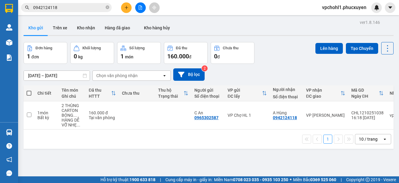
click at [129, 6] on button at bounding box center [126, 7] width 11 height 11
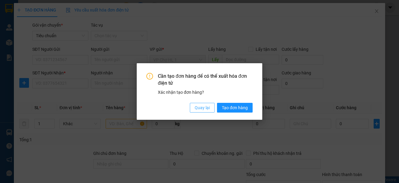
click at [207, 109] on span "Quay lại" at bounding box center [202, 107] width 15 height 7
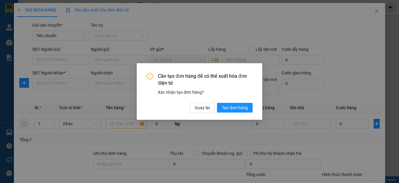
click at [72, 84] on div "Cần tạo đơn hàng để có thể xuất hóa đơn điện tử Xác nhận tạo đơn hàng? Quay lại…" at bounding box center [199, 91] width 399 height 183
click at [209, 108] on span "Quay lại" at bounding box center [202, 107] width 15 height 7
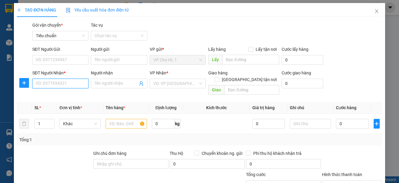
click at [79, 83] on input "SĐT Người Nhận *" at bounding box center [60, 84] width 56 height 10
type input "0986828098"
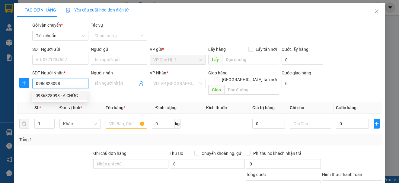
click at [71, 95] on div "0986828098 - A CHỨC" at bounding box center [60, 95] width 48 height 7
type input "A CHỨC"
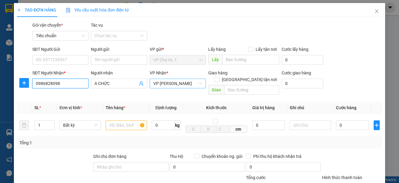
click at [168, 84] on span "VP [PERSON_NAME]" at bounding box center [177, 83] width 49 height 9
type input "0986828098"
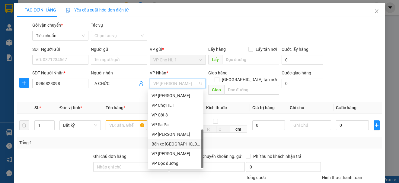
scroll to position [97, 0]
click at [173, 163] on div "VP Dọc đường" at bounding box center [176, 163] width 48 height 7
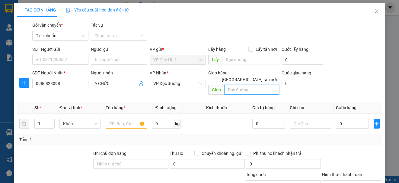
click at [243, 85] on input "text" at bounding box center [251, 90] width 55 height 10
click at [120, 120] on input "text" at bounding box center [126, 124] width 41 height 10
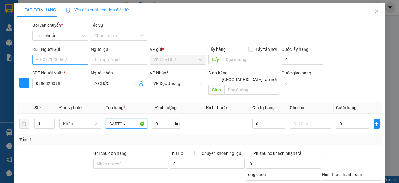
type input "CARTON"
click at [72, 59] on input "SĐT Người Gửi" at bounding box center [60, 60] width 56 height 10
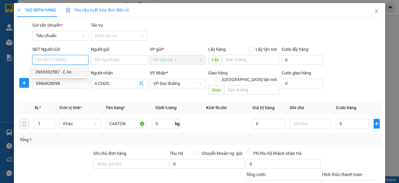
click at [64, 71] on div "0965302587 - C An" at bounding box center [60, 72] width 48 height 7
type input "0965302587"
type input "C An"
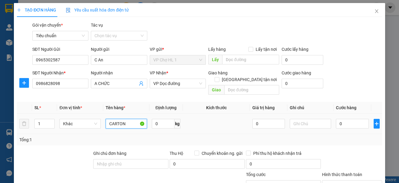
click at [127, 119] on input "CARTON" at bounding box center [126, 124] width 41 height 10
type input "CARTON CÒI"
click at [351, 120] on input "0" at bounding box center [352, 124] width 33 height 10
type input "8"
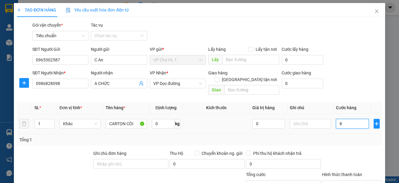
type input "8"
type input "80"
type input "80.000"
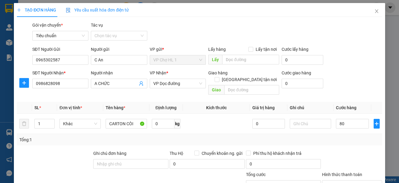
type input "80.000"
click at [353, 75] on div "SĐT Người Nhận * 0986828098 Người nhận A CHỨC VP Nhận * VP Dọc đường Giao hàng …" at bounding box center [207, 83] width 352 height 28
click at [250, 85] on input "text" at bounding box center [251, 90] width 55 height 10
click at [241, 87] on input "CẦU" at bounding box center [251, 90] width 55 height 10
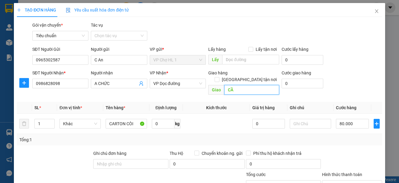
type input "C"
type input "S"
click at [251, 85] on input "CÂU" at bounding box center [251, 90] width 55 height 10
type input "CÂU BỒ SƠN"
click at [347, 67] on div "SĐT Người Gửi 0965302587 Người gửi C An VP gửi * VP Chợ HL 1 Lấy hàng Lấy tận n…" at bounding box center [207, 56] width 352 height 21
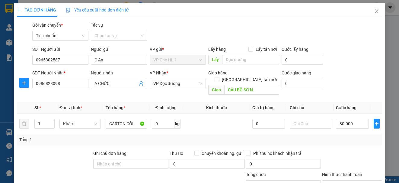
scroll to position [60, 0]
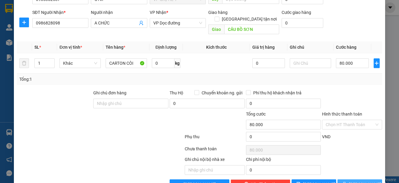
click at [361, 181] on span "[PERSON_NAME] và In" at bounding box center [370, 184] width 42 height 7
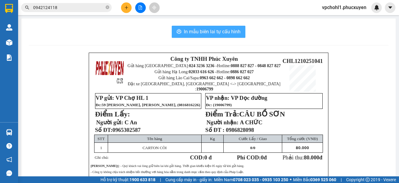
click at [215, 30] on span "In mẫu biên lai tự cấu hình" at bounding box center [212, 32] width 57 height 8
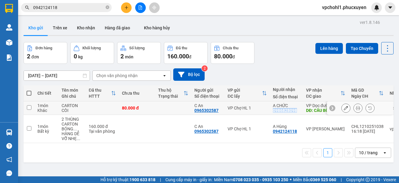
copy div "0986828098"
drag, startPoint x: 274, startPoint y: 109, endPoint x: 297, endPoint y: 112, distance: 23.4
click at [297, 112] on div "A CHỨC 0986828098" at bounding box center [286, 108] width 27 height 10
checkbox input "true"
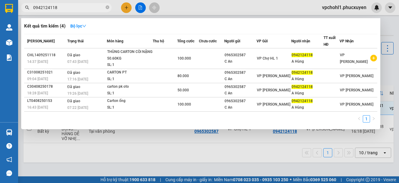
drag, startPoint x: 68, startPoint y: 8, endPoint x: 29, endPoint y: 7, distance: 39.6
click at [29, 8] on div "0942124118" at bounding box center [59, 7] width 118 height 9
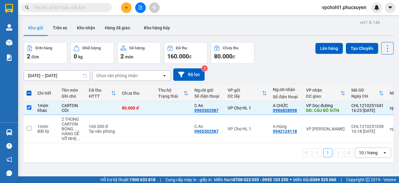
paste input "0986828098"
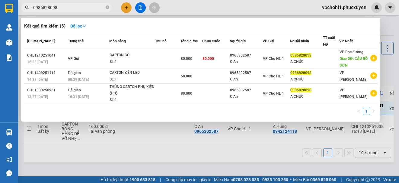
type input "0986828098"
click at [258, 2] on div at bounding box center [199, 91] width 399 height 183
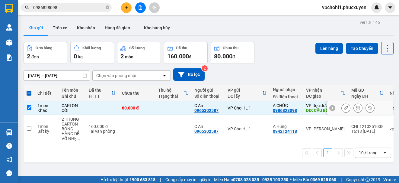
click at [30, 106] on input "checkbox" at bounding box center [29, 107] width 5 height 5
checkbox input "false"
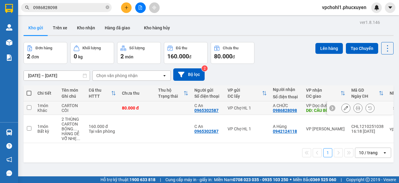
click at [356, 107] on icon at bounding box center [358, 108] width 4 height 4
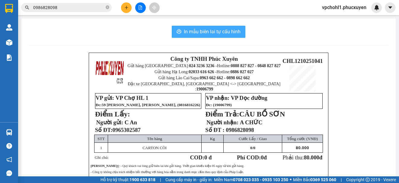
click at [195, 32] on span "In mẫu biên lai tự cấu hình" at bounding box center [212, 32] width 57 height 8
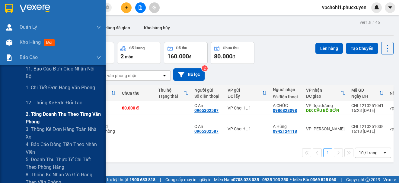
scroll to position [60, 0]
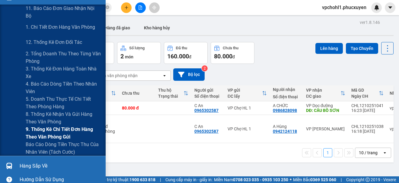
click at [43, 134] on span "9. Thống kê chi tiết đơn hàng theo văn phòng gửi" at bounding box center [63, 132] width 75 height 15
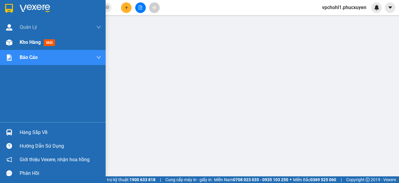
drag, startPoint x: 17, startPoint y: 41, endPoint x: 31, endPoint y: 43, distance: 14.3
click at [17, 40] on div "Kho hàng mới" at bounding box center [53, 42] width 106 height 15
click at [31, 44] on span "Kho hàng" at bounding box center [30, 42] width 21 height 6
click at [31, 43] on span "Kho hàng" at bounding box center [30, 42] width 21 height 6
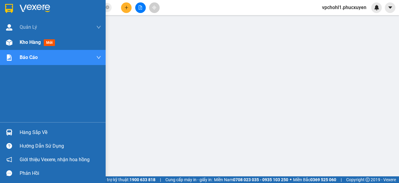
click at [31, 43] on span "Kho hàng" at bounding box center [30, 42] width 21 height 6
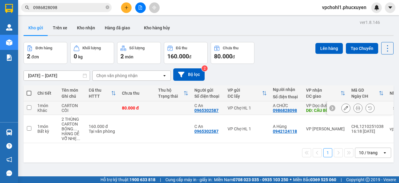
click at [344, 107] on icon at bounding box center [346, 108] width 4 height 4
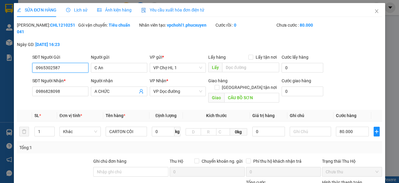
type input "0965302587"
type input "C An"
type input "0986828098"
type input "A CHỨC"
type input "CÂU BỒ SƠN"
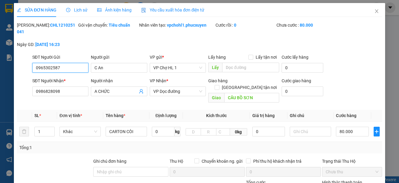
type input "0"
type input "80.000"
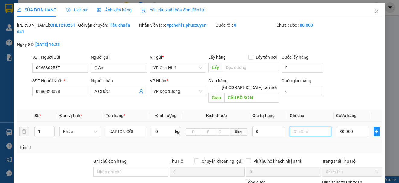
click at [307, 127] on input "text" at bounding box center [310, 132] width 41 height 10
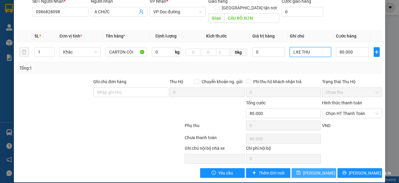
type input "LXE THU"
click at [312, 169] on span "[PERSON_NAME] thay đổi" at bounding box center [327, 172] width 48 height 7
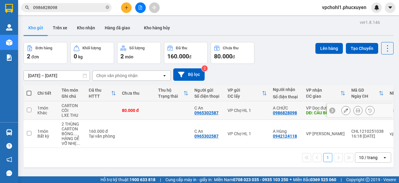
drag, startPoint x: 29, startPoint y: 109, endPoint x: 23, endPoint y: 123, distance: 15.7
click at [29, 109] on input "checkbox" at bounding box center [29, 110] width 5 height 5
checkbox input "true"
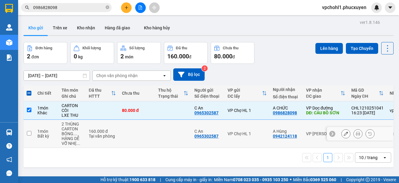
click at [27, 134] on input "checkbox" at bounding box center [29, 133] width 5 height 5
checkbox input "true"
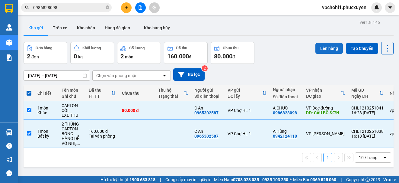
click at [326, 46] on button "Lên hàng" at bounding box center [329, 48] width 27 height 11
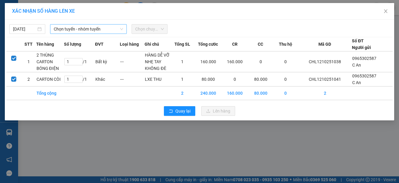
click at [97, 30] on span "Chọn tuyến - nhóm tuyến" at bounding box center [88, 28] width 69 height 9
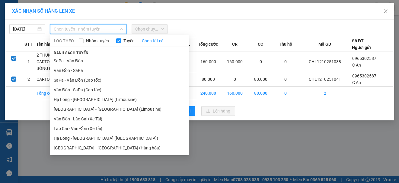
drag, startPoint x: 102, startPoint y: 136, endPoint x: 101, endPoint y: 127, distance: 9.5
click at [102, 136] on li "Hạ Long - [GEOGRAPHIC_DATA] ([GEOGRAPHIC_DATA])" at bounding box center [119, 138] width 139 height 10
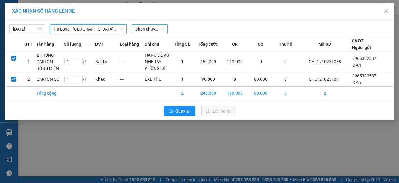
click at [146, 27] on span "Chọn chuyến" at bounding box center [149, 28] width 29 height 9
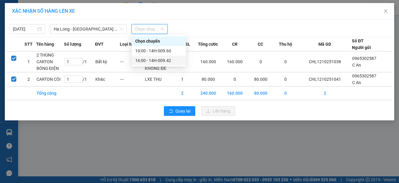
click at [154, 60] on div "16:00 - 14H-009.42" at bounding box center [158, 60] width 47 height 7
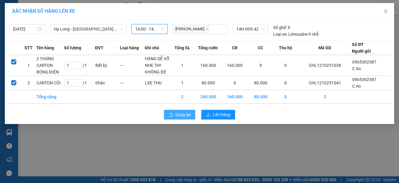
click at [178, 112] on span "Quay lại" at bounding box center [182, 114] width 15 height 7
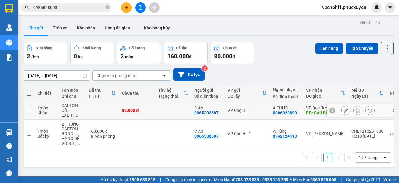
click at [27, 110] on input "checkbox" at bounding box center [29, 110] width 5 height 5
checkbox input "true"
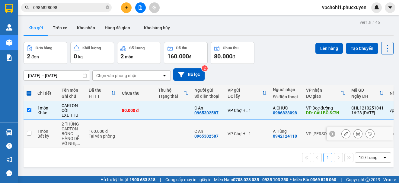
click at [30, 133] on input "checkbox" at bounding box center [29, 133] width 5 height 5
checkbox input "true"
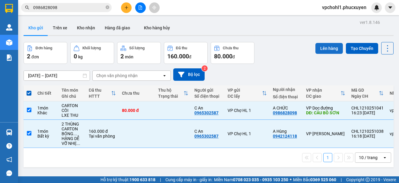
click at [326, 52] on button "Lên hàng" at bounding box center [329, 48] width 27 height 11
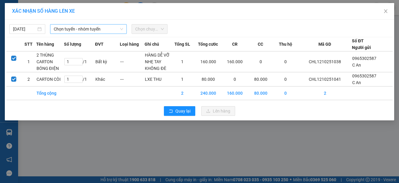
click at [82, 29] on span "Chọn tuyến - nhóm tuyến" at bounding box center [88, 28] width 69 height 9
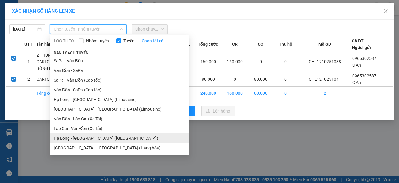
click at [98, 139] on li "Hạ Long - [GEOGRAPHIC_DATA] ([GEOGRAPHIC_DATA])" at bounding box center [119, 138] width 139 height 10
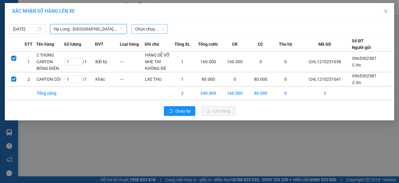
click at [149, 30] on span "Chọn chuyến" at bounding box center [149, 28] width 29 height 9
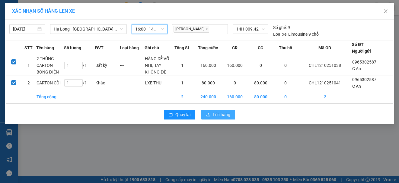
click at [226, 115] on span "Lên hàng" at bounding box center [222, 114] width 18 height 7
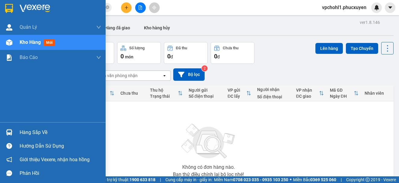
click at [24, 43] on span "Kho hàng" at bounding box center [30, 42] width 21 height 6
click at [24, 132] on div "Hàng sắp về" at bounding box center [61, 132] width 82 height 9
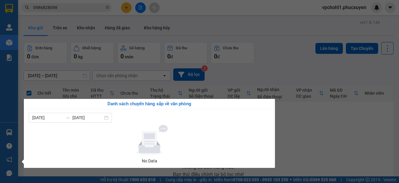
click at [308, 152] on section "Kết quả tìm kiếm ( 3 ) Bộ lọc Mã ĐH Trạng thái Món hàng Thu hộ Tổng cước Chưa c…" at bounding box center [199, 91] width 399 height 183
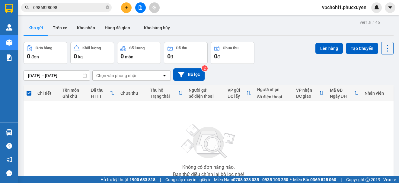
click at [140, 4] on button at bounding box center [140, 7] width 11 height 11
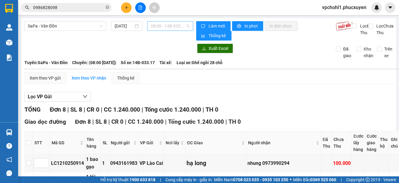
click at [153, 27] on span "08:00 - 14B-033.17" at bounding box center [170, 25] width 39 height 9
click at [78, 24] on span "SaPa - Vân Đồn" at bounding box center [65, 25] width 75 height 9
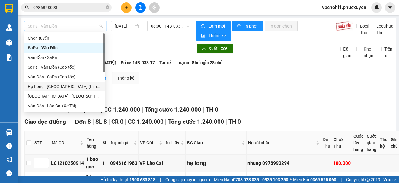
click at [79, 87] on div "Hạ Long - [GEOGRAPHIC_DATA] (Limousine)" at bounding box center [65, 86] width 74 height 7
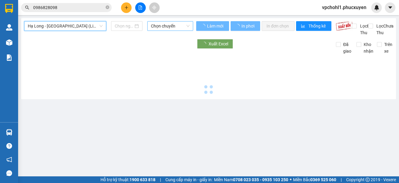
type input "[DATE]"
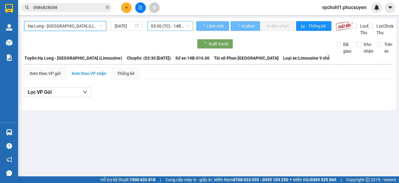
click at [165, 26] on span "03:30 (TC) - 14B-016.00" at bounding box center [170, 25] width 39 height 9
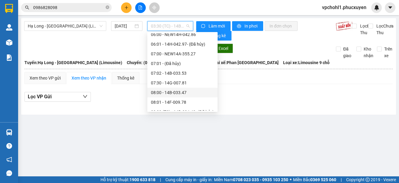
scroll to position [121, 0]
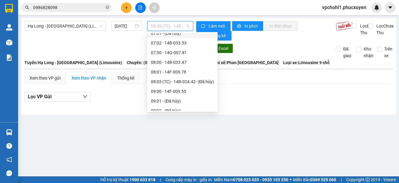
click at [173, 25] on span "03:30 (TC) - 14B-016.00" at bounding box center [170, 25] width 39 height 9
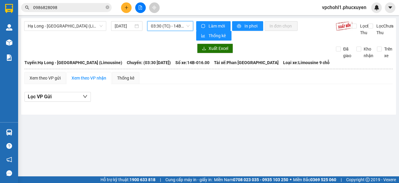
click at [168, 26] on span "03:30 (TC) - 14B-016.00" at bounding box center [170, 25] width 39 height 9
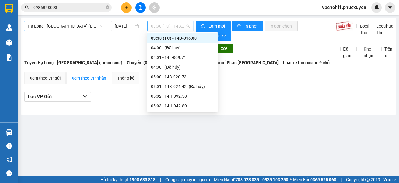
click at [90, 26] on span "Hạ Long - [GEOGRAPHIC_DATA] (Limousine)" at bounding box center [65, 25] width 75 height 9
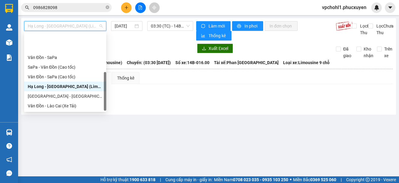
scroll to position [29, 0]
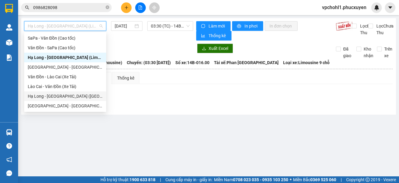
click at [81, 97] on div "Hạ Long - [GEOGRAPHIC_DATA] ([GEOGRAPHIC_DATA])" at bounding box center [65, 96] width 75 height 7
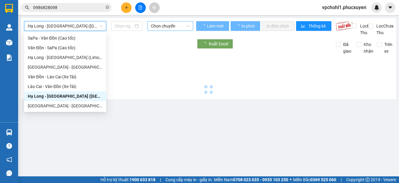
type input "[DATE]"
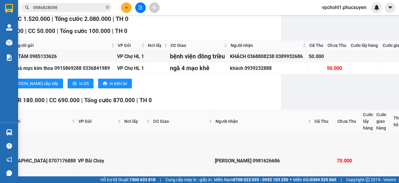
scroll to position [91, 0]
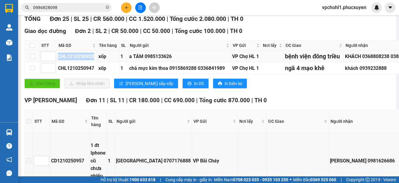
drag, startPoint x: 58, startPoint y: 71, endPoint x: 94, endPoint y: 71, distance: 35.9
click at [94, 60] on div "CHL1210250928" at bounding box center [77, 57] width 38 height 8
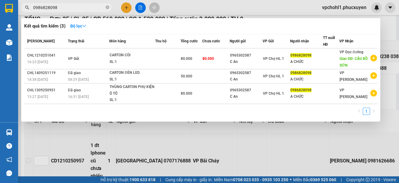
drag, startPoint x: 58, startPoint y: 7, endPoint x: 35, endPoint y: 9, distance: 22.7
click at [35, 9] on input "0986828098" at bounding box center [68, 7] width 71 height 7
type input "0"
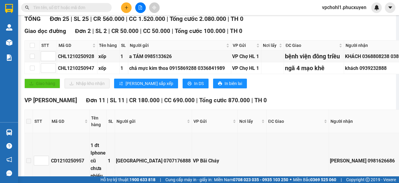
paste input "CHL1210250928"
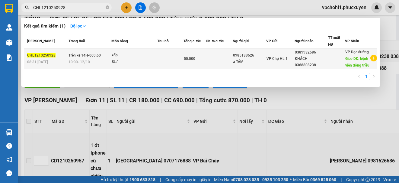
type input "CHL1210250928"
click at [157, 65] on td at bounding box center [170, 58] width 26 height 21
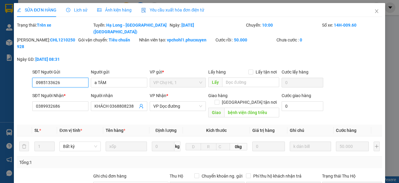
type input "0985133626"
type input "a TÁM"
type input "0389932686"
type input "KHÁCH 0368808238"
type input "bệnh viện đông triều"
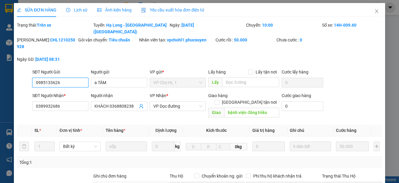
type input "0"
type input "50.000"
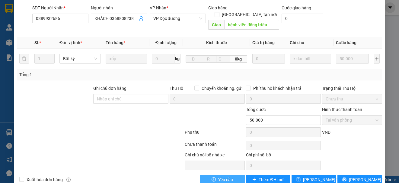
click at [227, 176] on span "Yêu cầu" at bounding box center [225, 179] width 15 height 7
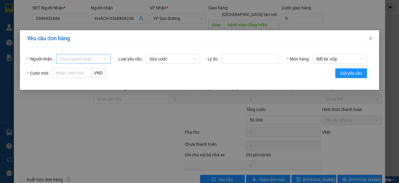
click at [95, 57] on input "Người nhận" at bounding box center [81, 58] width 43 height 9
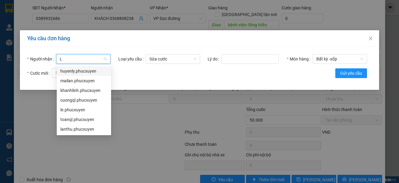
type input "LY"
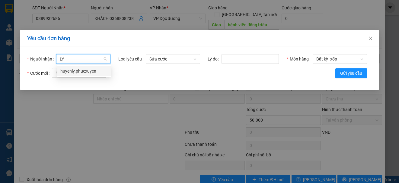
click at [87, 70] on div "huyenly.phucxuyen" at bounding box center [83, 71] width 47 height 7
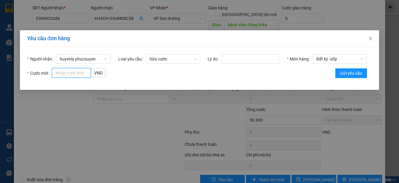
click at [67, 72] on input "Cước mới" at bounding box center [71, 73] width 39 height 10
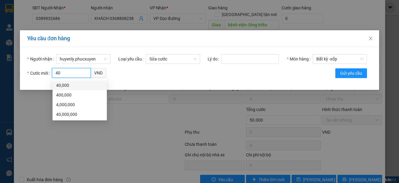
drag, startPoint x: 72, startPoint y: 83, endPoint x: 78, endPoint y: 81, distance: 6.1
click at [72, 83] on div "40,000" at bounding box center [79, 85] width 47 height 7
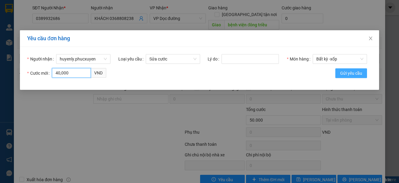
type input "40,000"
click at [352, 73] on span "Gửi yêu cầu" at bounding box center [351, 73] width 22 height 7
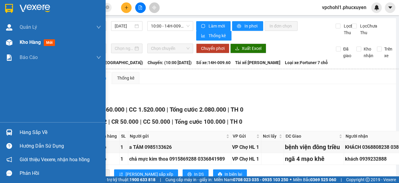
click at [26, 43] on span "Kho hàng" at bounding box center [30, 42] width 21 height 6
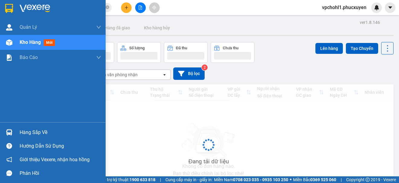
click at [32, 42] on span "Kho hàng" at bounding box center [30, 42] width 21 height 6
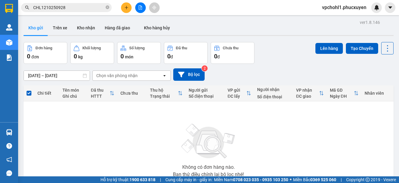
click at [127, 7] on icon "plus" at bounding box center [126, 7] width 0 height 3
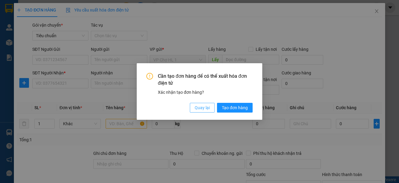
click at [202, 105] on span "Quay lại" at bounding box center [202, 107] width 15 height 7
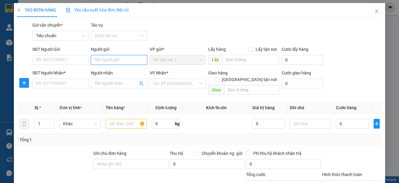
click at [109, 60] on input "Người gửi" at bounding box center [119, 60] width 56 height 10
type input "CHẢ MỰC KIM THOA"
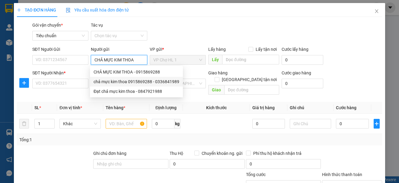
click at [126, 84] on div "chả mực kim thoa 0915869288 - 0336841989" at bounding box center [137, 81] width 86 height 7
type input "0336841989"
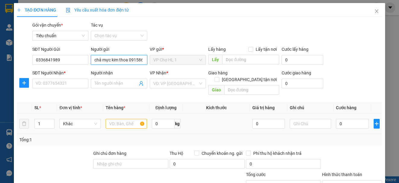
type input "chả mực kim thoa 0915869288"
click at [124, 119] on input "text" at bounding box center [126, 124] width 41 height 10
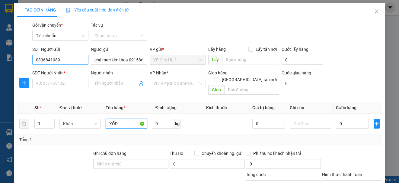
type input "XỐP"
drag, startPoint x: 64, startPoint y: 59, endPoint x: 30, endPoint y: 62, distance: 34.5
click at [30, 62] on div "SĐT Người Gửi 0336841989 0336841989 Người gửi chả mực kim thoa 0915869288 VP gử…" at bounding box center [199, 56] width 366 height 21
drag, startPoint x: 370, startPoint y: 10, endPoint x: 51, endPoint y: 17, distance: 319.3
click at [374, 10] on icon "close" at bounding box center [376, 11] width 5 height 5
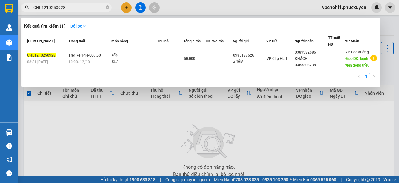
drag, startPoint x: 61, startPoint y: 8, endPoint x: 21, endPoint y: 6, distance: 39.9
click at [21, 8] on span "CHL1210250928" at bounding box center [66, 7] width 91 height 9
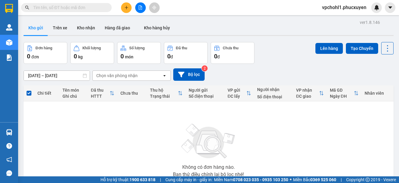
paste input "0336841989"
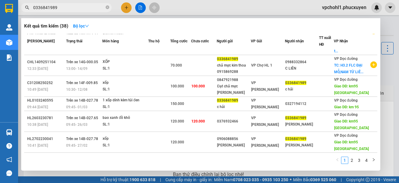
scroll to position [130, 0]
type input "0336841989"
click at [353, 159] on link "2" at bounding box center [352, 160] width 7 height 7
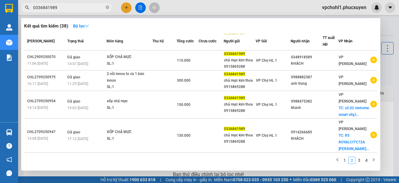
scroll to position [124, 0]
click at [358, 159] on link "3" at bounding box center [359, 160] width 7 height 7
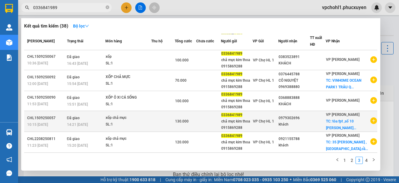
scroll to position [147, 0]
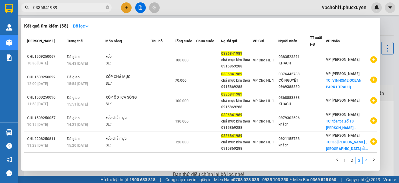
click at [365, 159] on link "4" at bounding box center [366, 160] width 7 height 7
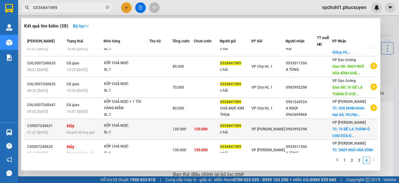
scroll to position [128, 0]
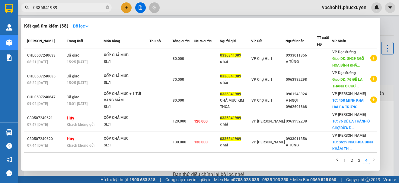
click at [374, 159] on icon "right" at bounding box center [374, 159] width 2 height 3
click at [60, 5] on input "0336841989" at bounding box center [68, 7] width 71 height 7
drag, startPoint x: 66, startPoint y: 8, endPoint x: 28, endPoint y: 8, distance: 37.1
click at [28, 8] on div "0336841989" at bounding box center [59, 7] width 118 height 9
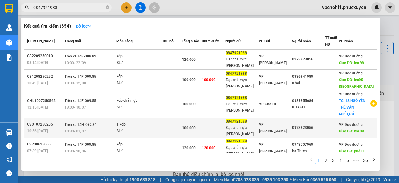
scroll to position [135, 0]
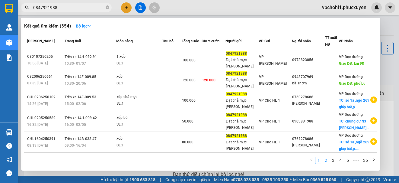
type input "0847921988"
click at [326, 161] on link "2" at bounding box center [326, 160] width 7 height 7
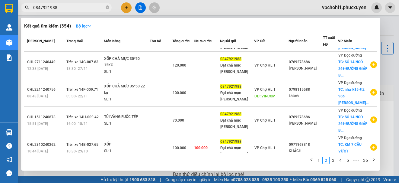
scroll to position [91, 0]
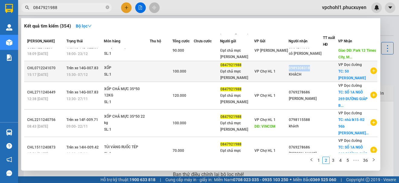
copy div "0989308318"
drag, startPoint x: 287, startPoint y: 61, endPoint x: 307, endPoint y: 63, distance: 20.1
click at [307, 65] on div "0989308318" at bounding box center [306, 68] width 34 height 6
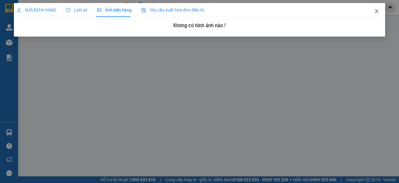
drag, startPoint x: 377, startPoint y: 11, endPoint x: 380, endPoint y: 8, distance: 4.9
click at [377, 11] on icon "close" at bounding box center [376, 11] width 5 height 5
click at [377, 10] on div at bounding box center [376, 7] width 11 height 11
click at [376, 11] on body "Kết quả tìm kiếm ( 354 ) Bộ lọc Mã ĐH Trạng thái Món hàng Thu hộ Tổng cước Chưa…" at bounding box center [199, 91] width 399 height 183
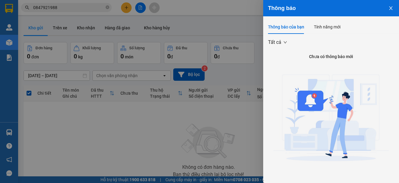
drag, startPoint x: 385, startPoint y: 6, endPoint x: 396, endPoint y: 13, distance: 12.6
click at [389, 7] on icon "close" at bounding box center [391, 8] width 5 height 5
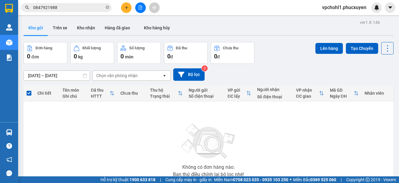
click at [126, 8] on icon "plus" at bounding box center [126, 7] width 3 height 0
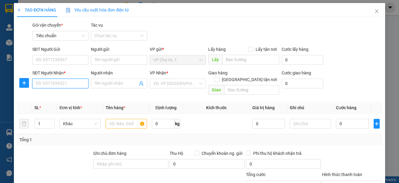
click at [74, 82] on input "SĐT Người Nhận *" at bounding box center [60, 84] width 56 height 10
paste input "0989308318"
type input "0989308318"
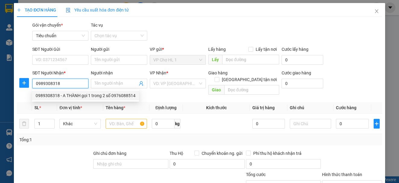
click at [67, 97] on div "0989308318 - A THÀNH gọi 1 trong 2 số 0976088514" at bounding box center [86, 95] width 100 height 7
type input "A THÀNH gọi 1 trong 2 số 0976088514"
checkbox input "true"
type input "50 BÙI THỊ XUÂN,BÙI THỊ XUÂN,HAI BÀ TRƯNG,HÀ NỘI"
type input "40.000"
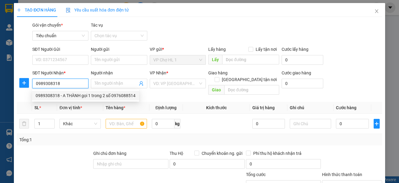
type input "40.000"
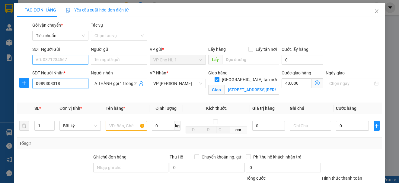
type input "0989308318"
click at [70, 59] on input "SĐT Người Gửi" at bounding box center [60, 60] width 56 height 10
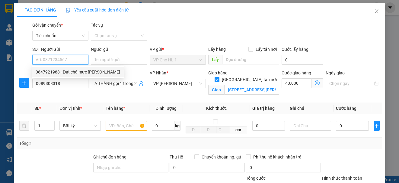
click at [75, 71] on div "0847921988 - Đạt chả mực kim thoa" at bounding box center [78, 72] width 85 height 7
type input "0847921988"
type input "Đạt chả mực kim thoa"
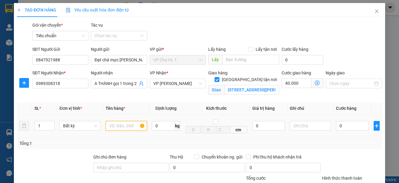
click at [118, 128] on input "text" at bounding box center [126, 126] width 41 height 10
type input "XỐP"
click at [344, 51] on div "SĐT Người Gửi 0847921988 Người gửi Đạt chả mực kim thoa VP gửi * VP Chợ HL 1 Lấ…" at bounding box center [207, 56] width 352 height 21
click at [315, 81] on icon "dollar-circle" at bounding box center [317, 82] width 5 height 5
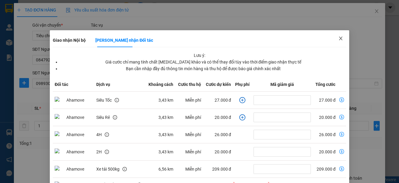
click at [336, 36] on span "Close" at bounding box center [340, 38] width 17 height 17
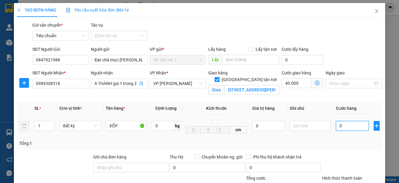
click at [353, 125] on input "0" at bounding box center [352, 126] width 33 height 10
type input "8"
type input "40.008"
type input "80"
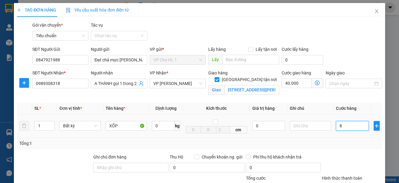
type input "40.080"
type input "80.000"
type input "120.000"
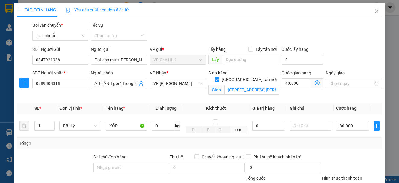
click at [330, 37] on div "Gói vận chuyển * Tiêu chuẩn Tác vụ Chọn tác vụ" at bounding box center [207, 32] width 352 height 21
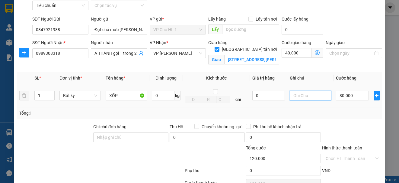
click at [308, 96] on input "text" at bounding box center [310, 96] width 41 height 10
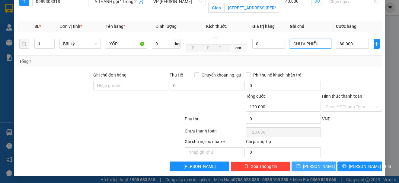
type input "CHƯA PHIẾU"
click at [316, 165] on span "[PERSON_NAME]" at bounding box center [319, 166] width 32 height 7
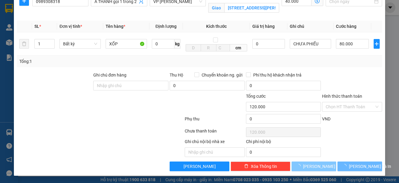
checkbox input "false"
type input "0"
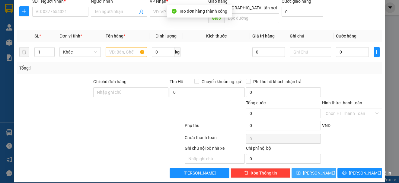
scroll to position [0, 0]
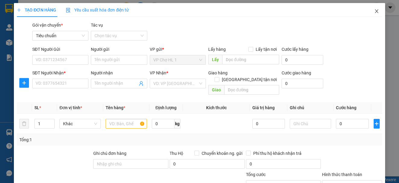
click at [374, 10] on icon "close" at bounding box center [376, 11] width 5 height 5
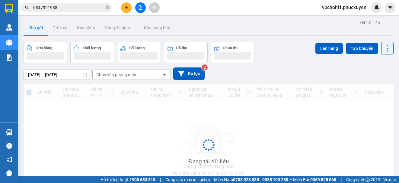
click at [371, 10] on span "vpchohl1.phucxuyen" at bounding box center [344, 8] width 54 height 8
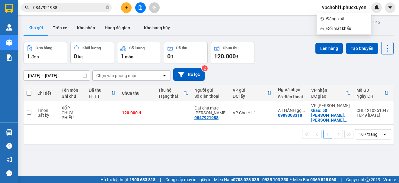
click at [282, 22] on div "Kho gửi Trên xe Kho nhận Hàng đã giao Kho hàng hủy" at bounding box center [209, 29] width 370 height 16
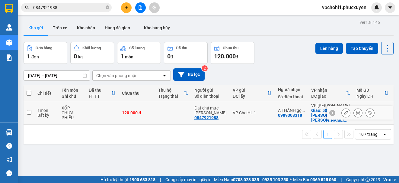
click at [28, 110] on input "checkbox" at bounding box center [29, 112] width 5 height 5
checkbox input "true"
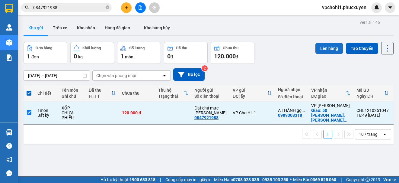
click at [319, 47] on button "Lên hàng" at bounding box center [329, 48] width 27 height 11
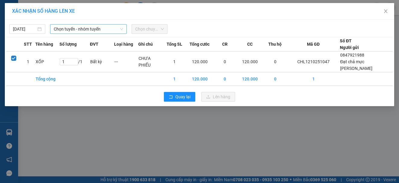
click at [98, 30] on span "Chọn tuyến - nhóm tuyến" at bounding box center [88, 28] width 69 height 9
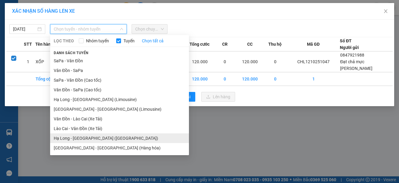
click at [101, 138] on li "Hạ Long - [GEOGRAPHIC_DATA] ([GEOGRAPHIC_DATA])" at bounding box center [119, 138] width 139 height 10
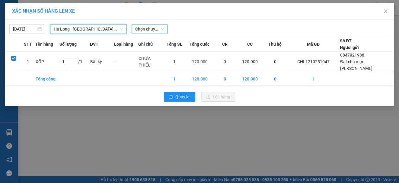
click at [146, 29] on span "Chọn chuyến" at bounding box center [149, 28] width 29 height 9
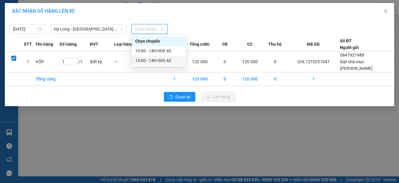
drag, startPoint x: 152, startPoint y: 60, endPoint x: 197, endPoint y: 81, distance: 50.1
click at [151, 60] on div "16:00 - 14H-009.42" at bounding box center [158, 60] width 47 height 7
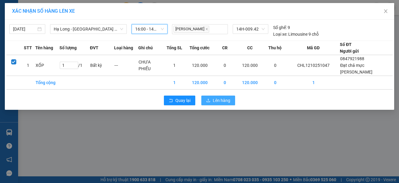
click at [225, 99] on span "Lên hàng" at bounding box center [222, 100] width 18 height 7
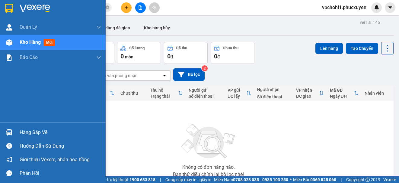
click at [30, 133] on div "Hàng sắp về" at bounding box center [61, 132] width 82 height 9
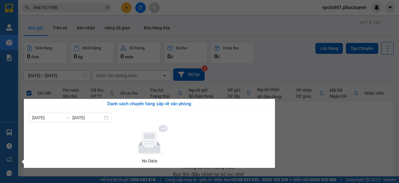
click at [353, 133] on section "Kết quả tìm kiếm ( 354 ) Bộ lọc Mã ĐH Trạng thái Món hàng Thu hộ Tổng cước Chưa…" at bounding box center [199, 91] width 399 height 183
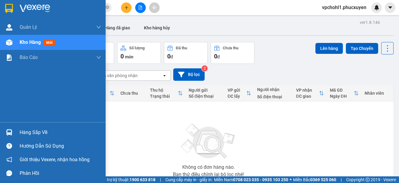
click at [24, 134] on div "Hàng sắp về" at bounding box center [61, 132] width 82 height 9
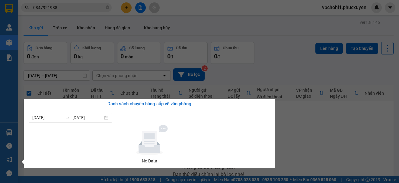
click at [319, 124] on section "Kết quả tìm kiếm ( 354 ) Bộ lọc Mã ĐH Trạng thái Món hàng Thu hộ Tổng cước Chưa…" at bounding box center [199, 91] width 399 height 183
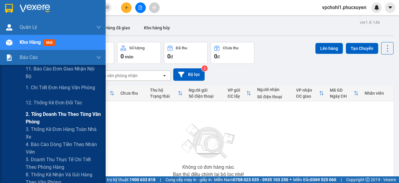
scroll to position [60, 0]
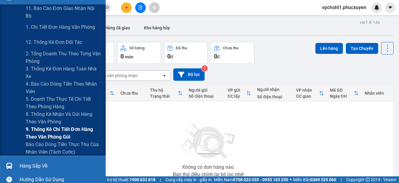
click at [40, 130] on span "9. Thống kê chi tiết đơn hàng theo văn phòng gửi" at bounding box center [63, 132] width 75 height 15
